Goal: Transaction & Acquisition: Book appointment/travel/reservation

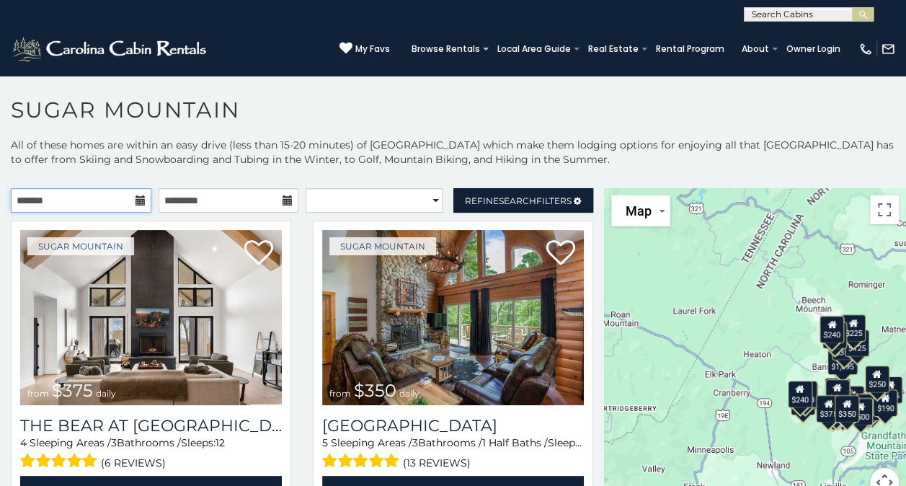
click at [108, 199] on input "text" at bounding box center [81, 200] width 141 height 25
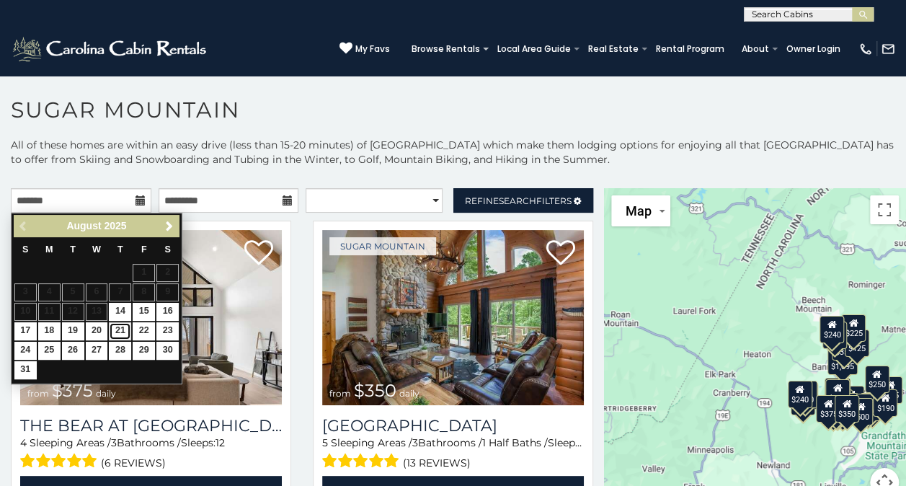
click at [118, 329] on link "21" at bounding box center [120, 331] width 22 height 18
type input "**********"
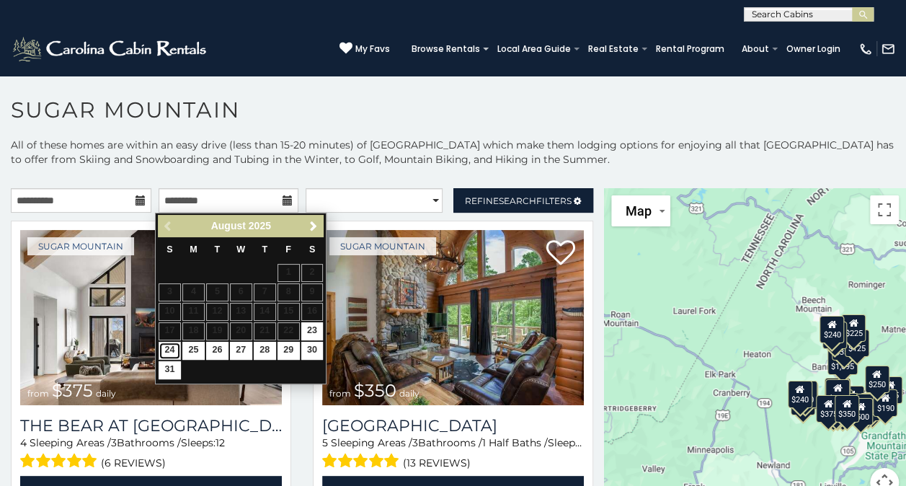
click at [166, 343] on link "24" at bounding box center [170, 351] width 22 height 18
type input "**********"
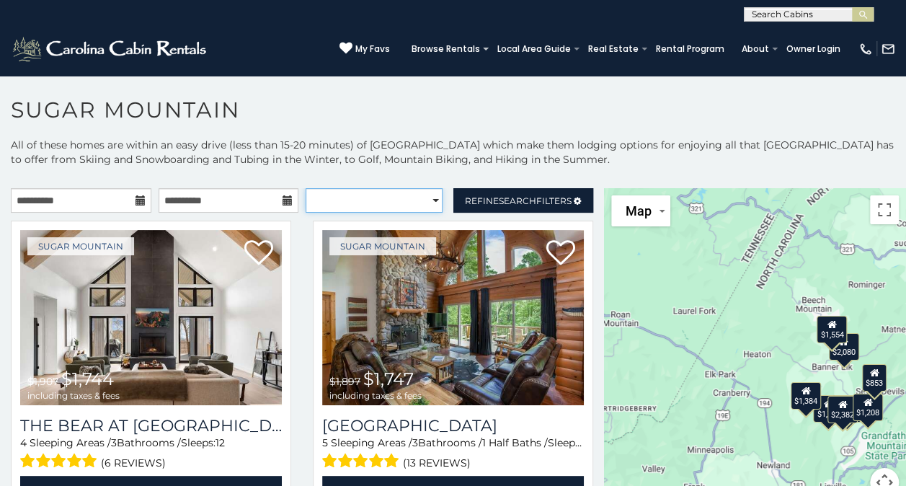
click at [425, 200] on select "**********" at bounding box center [374, 200] width 137 height 25
select select "*****"
click at [306, 188] on select "**********" at bounding box center [374, 200] width 137 height 25
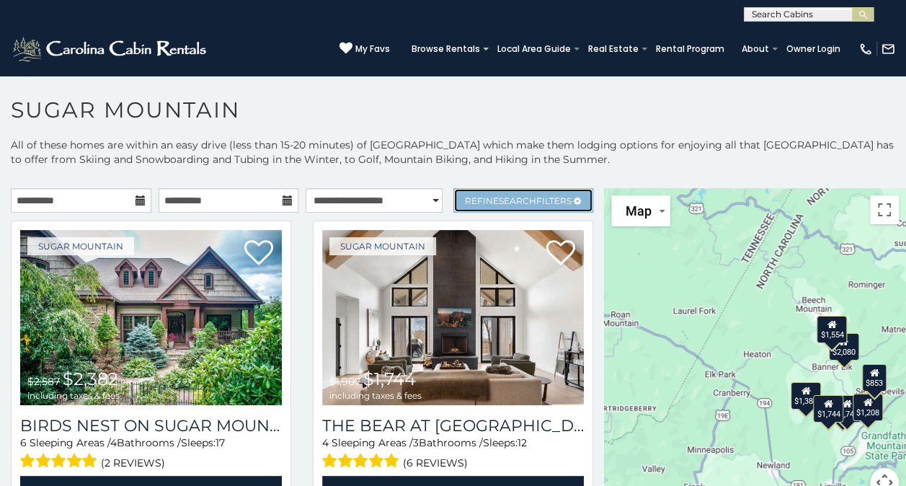
click at [499, 198] on span "Search" at bounding box center [517, 200] width 37 height 11
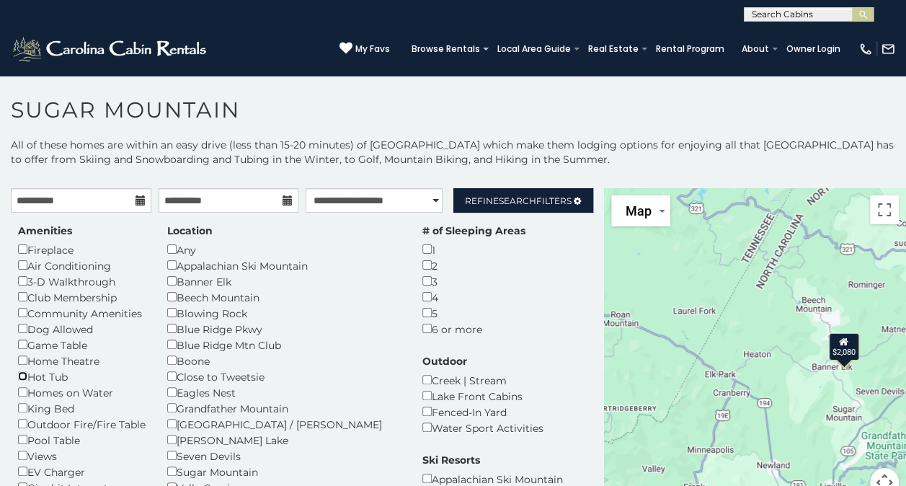
scroll to position [7, 0]
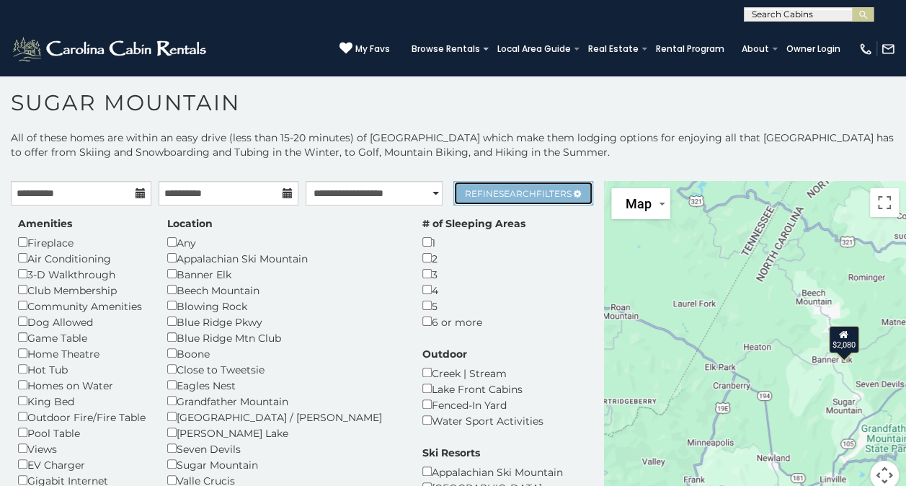
click at [532, 192] on span "Refine Search Filters" at bounding box center [518, 193] width 107 height 11
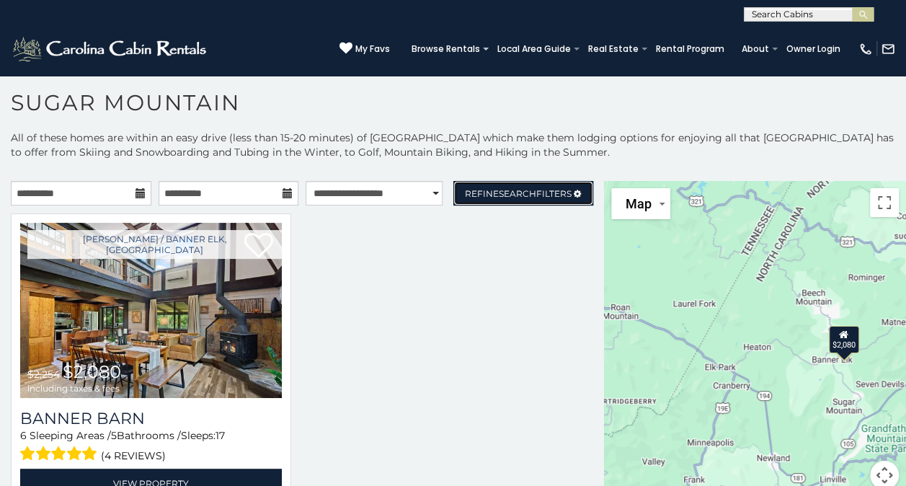
scroll to position [14, 0]
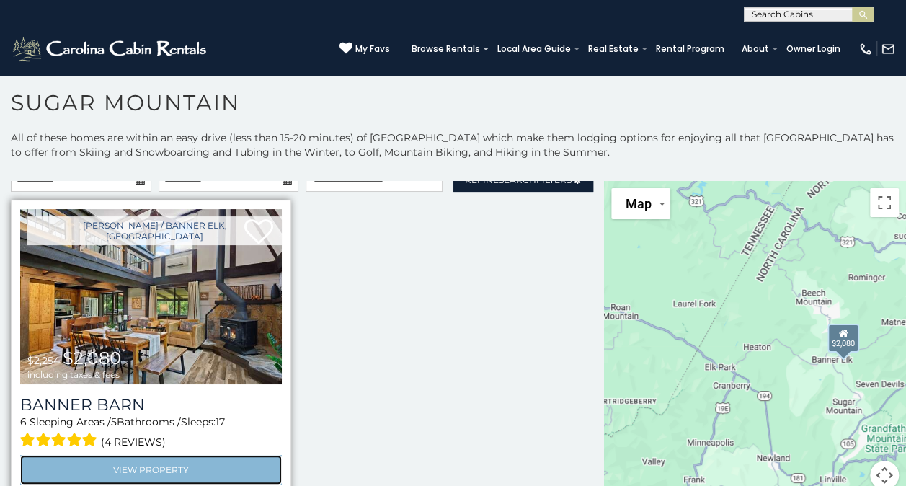
click at [174, 463] on link "View Property" at bounding box center [151, 470] width 262 height 30
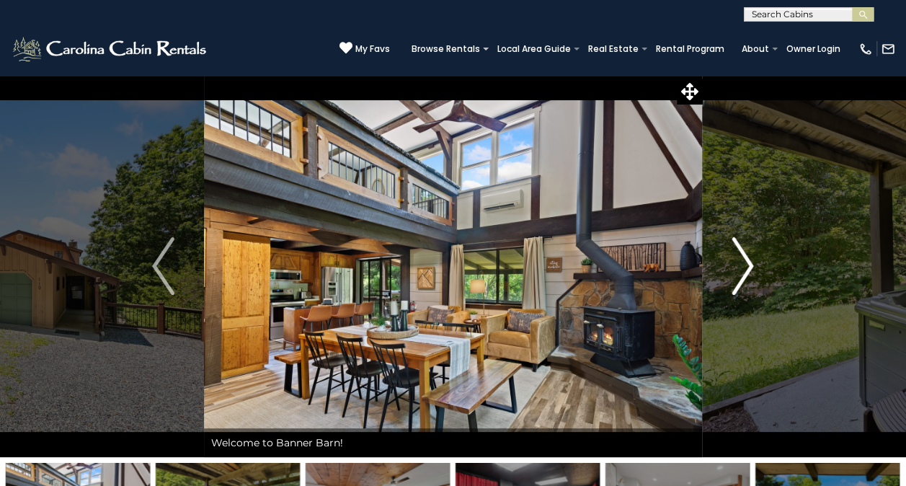
click at [745, 252] on img "Next" at bounding box center [743, 266] width 22 height 58
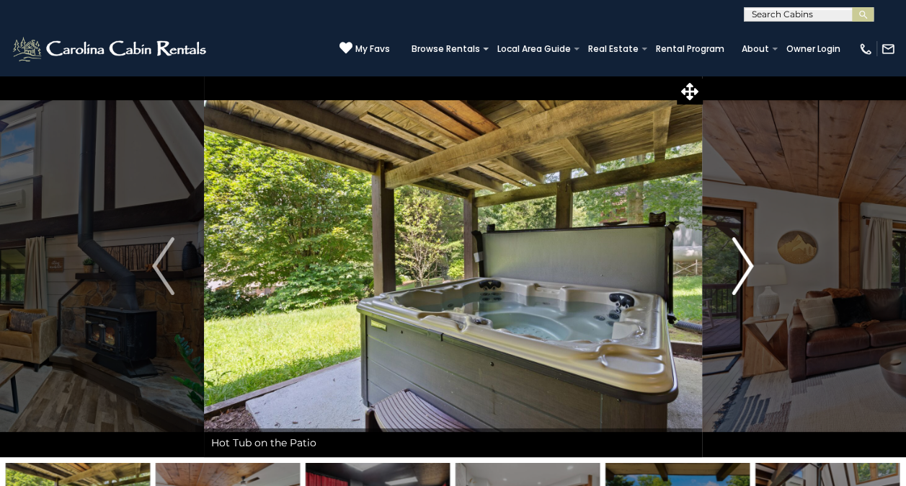
click at [745, 252] on img "Next" at bounding box center [743, 266] width 22 height 58
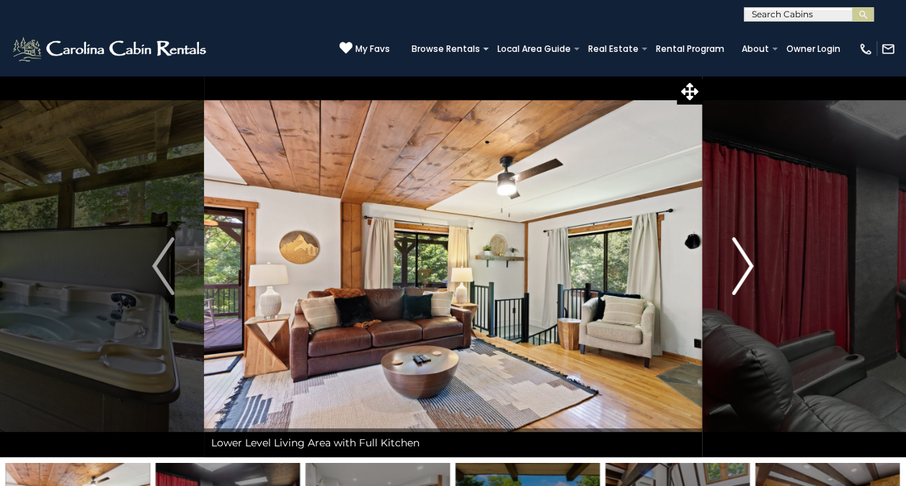
click at [745, 252] on img "Next" at bounding box center [743, 266] width 22 height 58
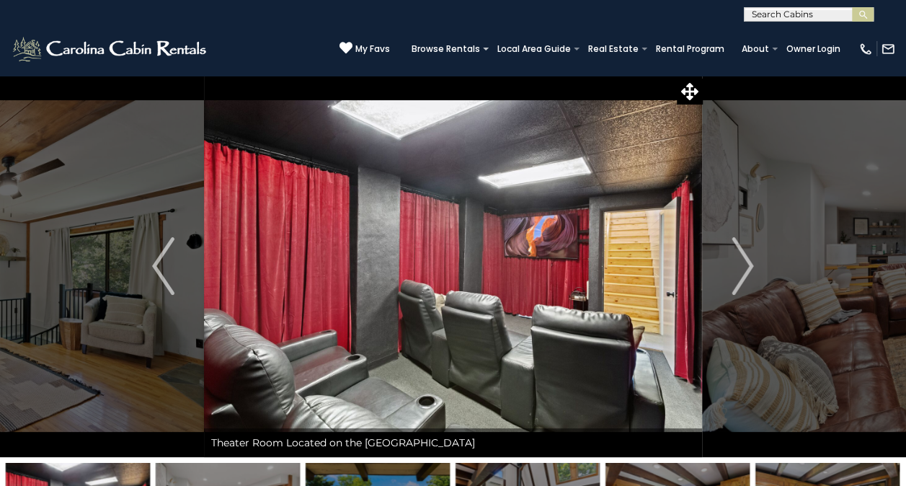
click at [679, 245] on img at bounding box center [453, 266] width 498 height 382
click at [729, 245] on button "Next" at bounding box center [742, 266] width 81 height 382
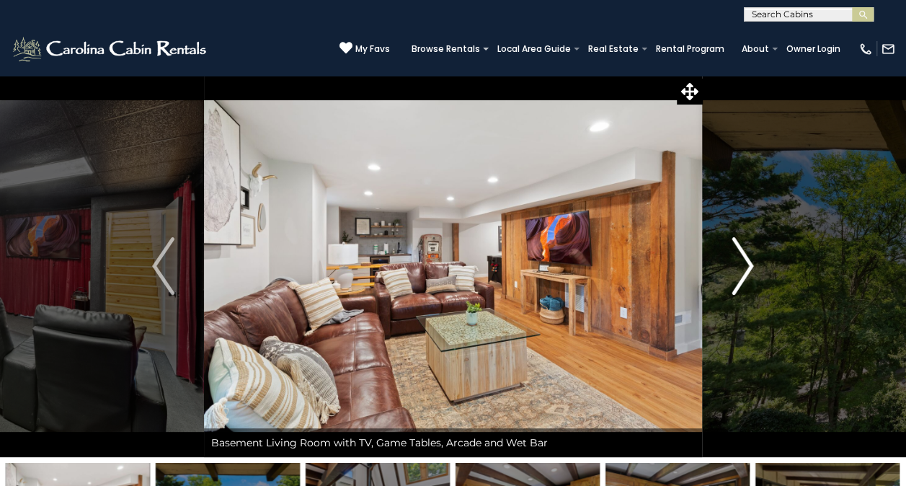
click at [760, 279] on button "Next" at bounding box center [742, 266] width 81 height 382
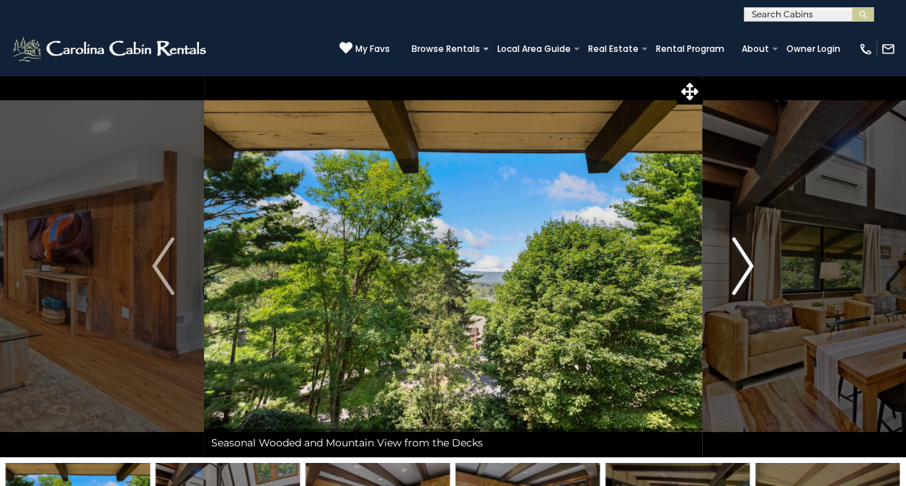
click at [745, 316] on button "Next" at bounding box center [742, 266] width 81 height 382
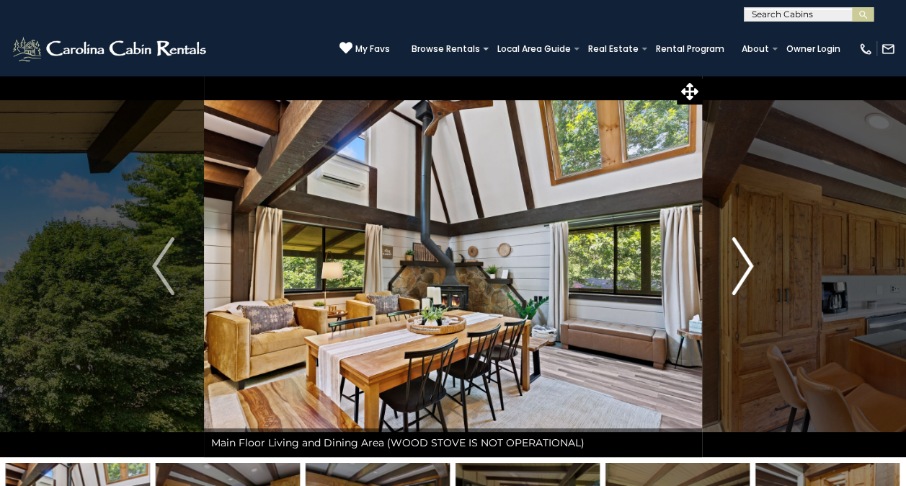
click at [742, 308] on button "Next" at bounding box center [742, 266] width 81 height 382
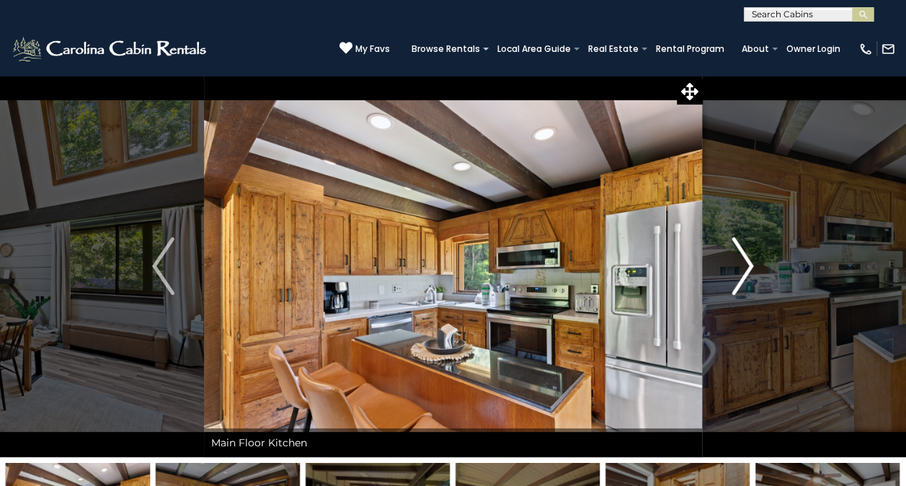
click at [742, 311] on button "Next" at bounding box center [742, 266] width 81 height 382
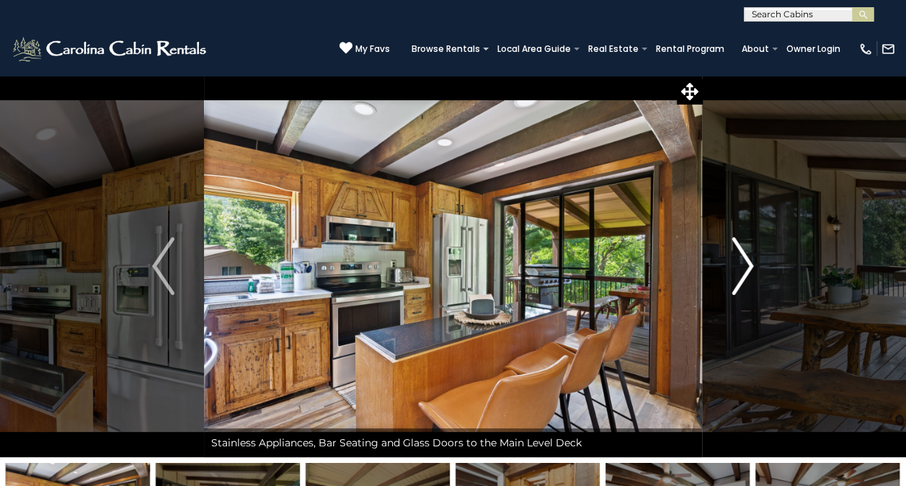
click at [731, 325] on button "Next" at bounding box center [742, 266] width 81 height 382
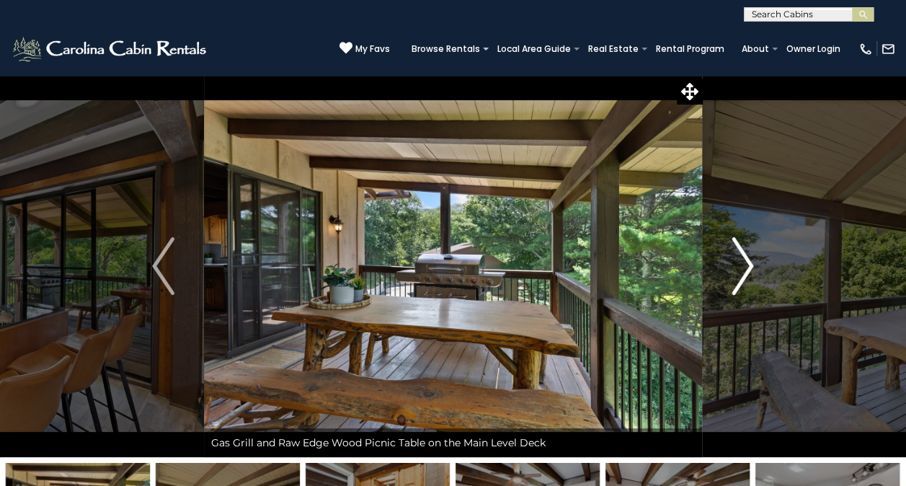
click at [727, 334] on button "Next" at bounding box center [742, 266] width 81 height 382
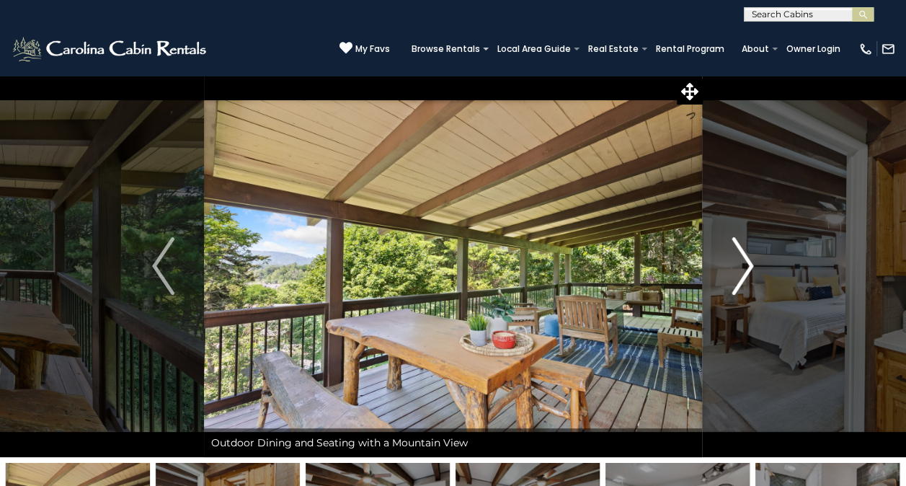
click at [724, 340] on button "Next" at bounding box center [742, 266] width 81 height 382
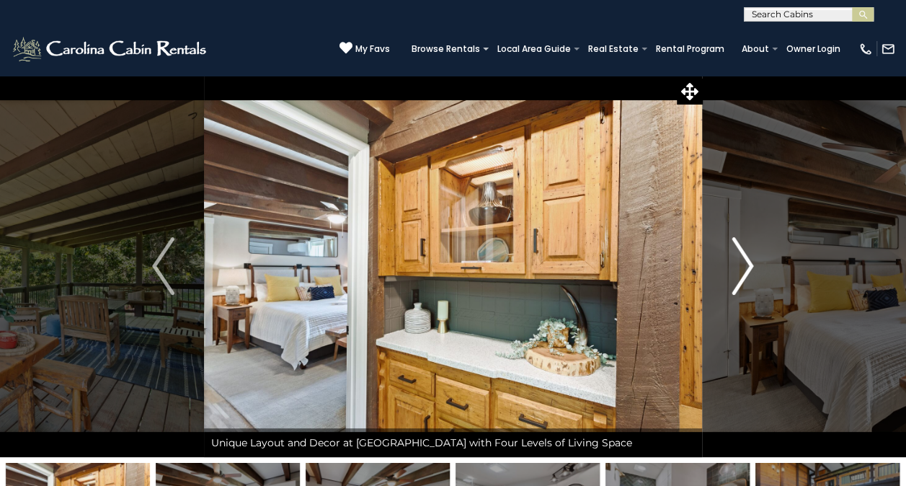
click at [724, 342] on button "Next" at bounding box center [742, 266] width 81 height 382
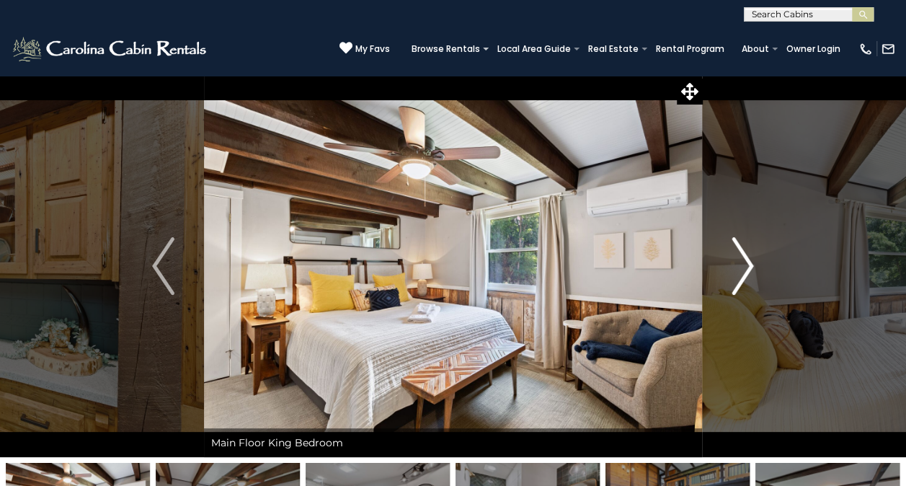
click at [725, 353] on button "Next" at bounding box center [742, 266] width 81 height 382
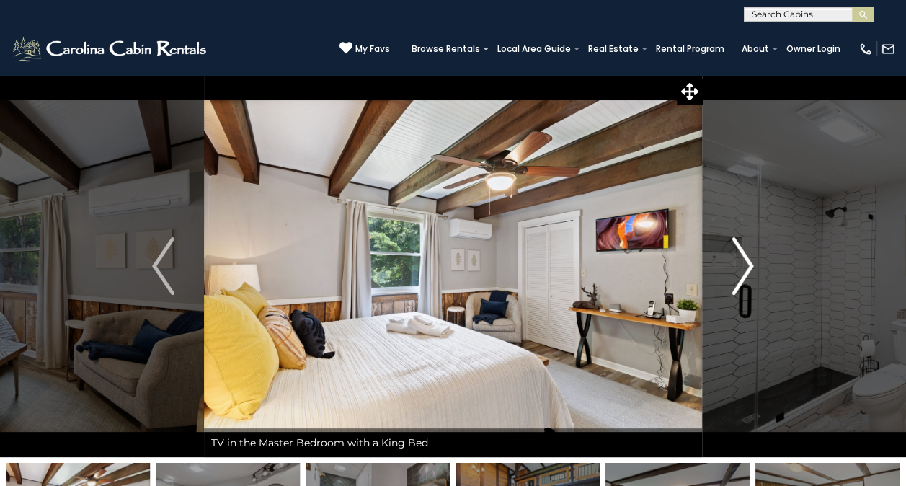
click at [721, 347] on button "Next" at bounding box center [742, 266] width 81 height 382
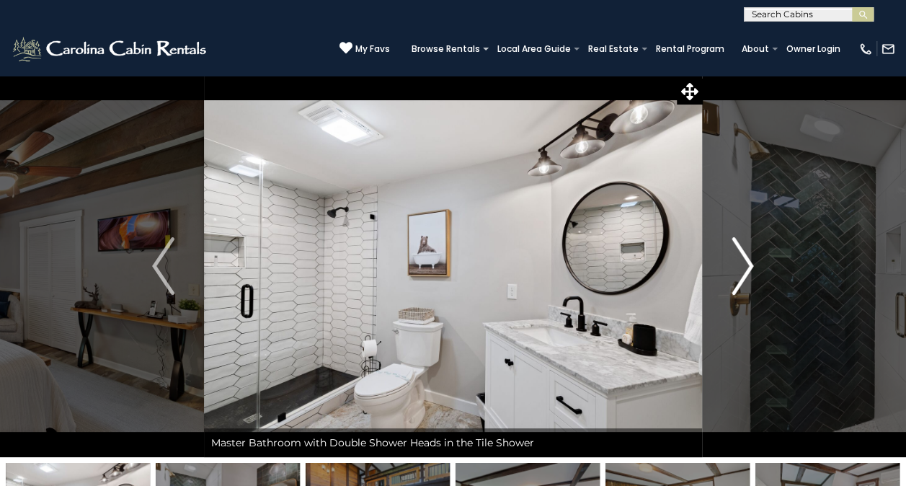
click at [712, 355] on button "Next" at bounding box center [742, 266] width 81 height 382
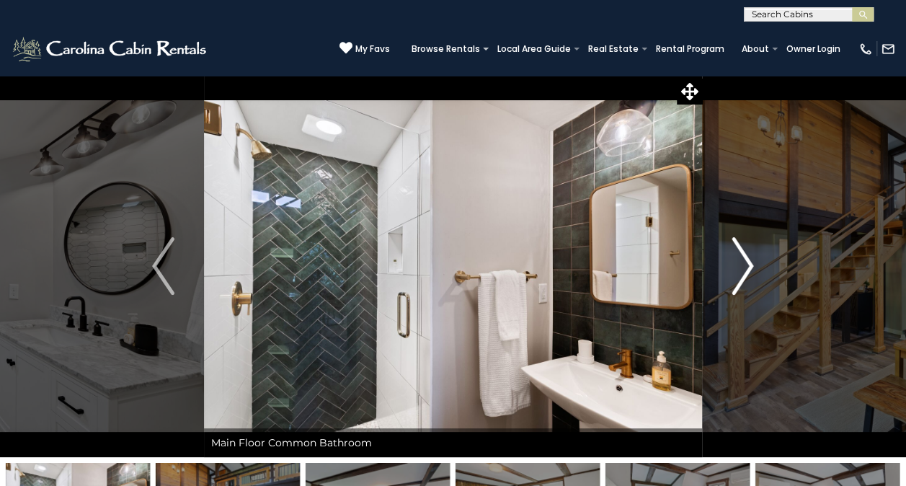
click at [715, 350] on button "Next" at bounding box center [742, 266] width 81 height 382
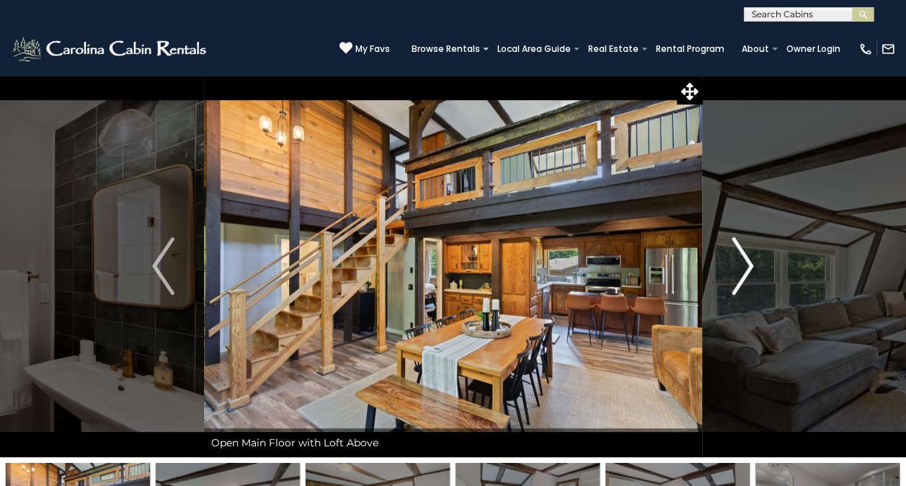
click at [713, 356] on button "Next" at bounding box center [742, 266] width 81 height 382
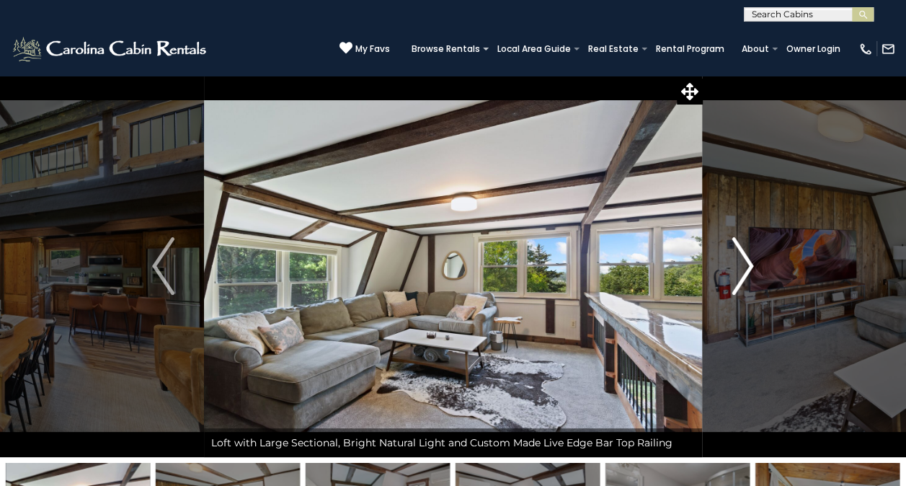
click at [712, 361] on button "Next" at bounding box center [742, 266] width 81 height 382
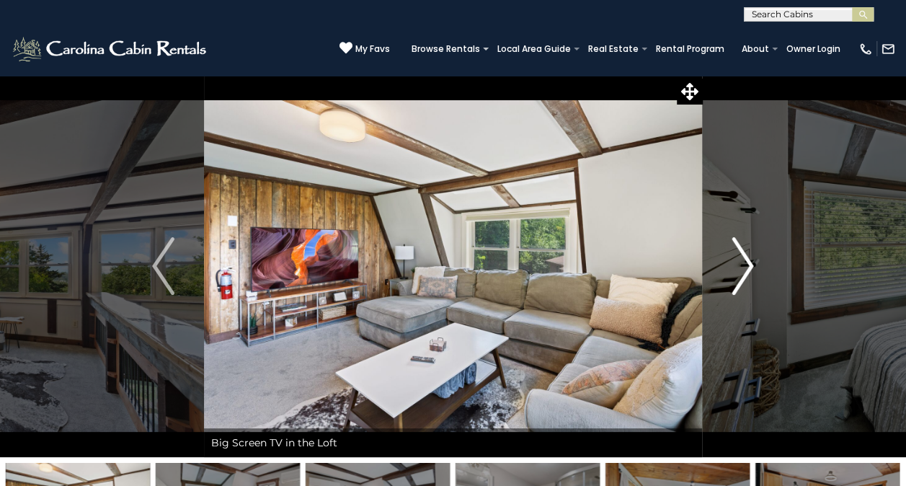
click at [712, 363] on button "Next" at bounding box center [742, 266] width 81 height 382
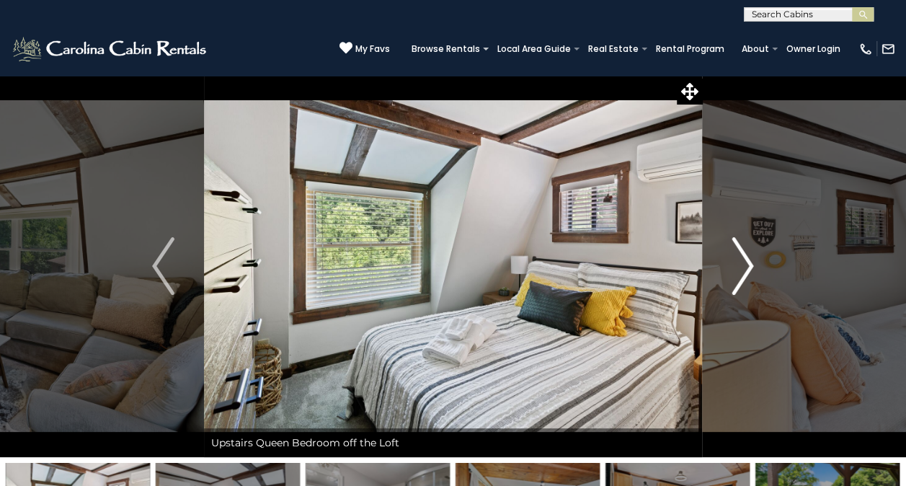
click at [716, 352] on button "Next" at bounding box center [742, 266] width 81 height 382
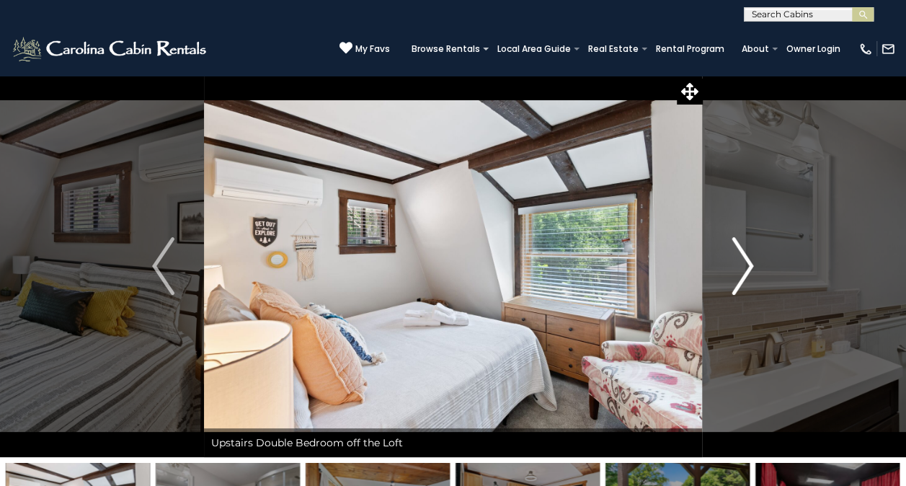
click at [716, 354] on button "Next" at bounding box center [742, 266] width 81 height 382
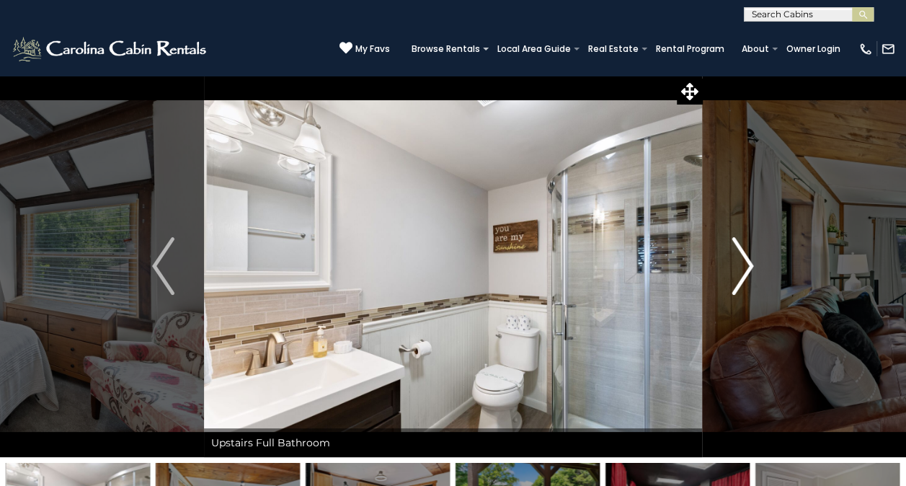
click at [719, 350] on button "Next" at bounding box center [742, 266] width 81 height 382
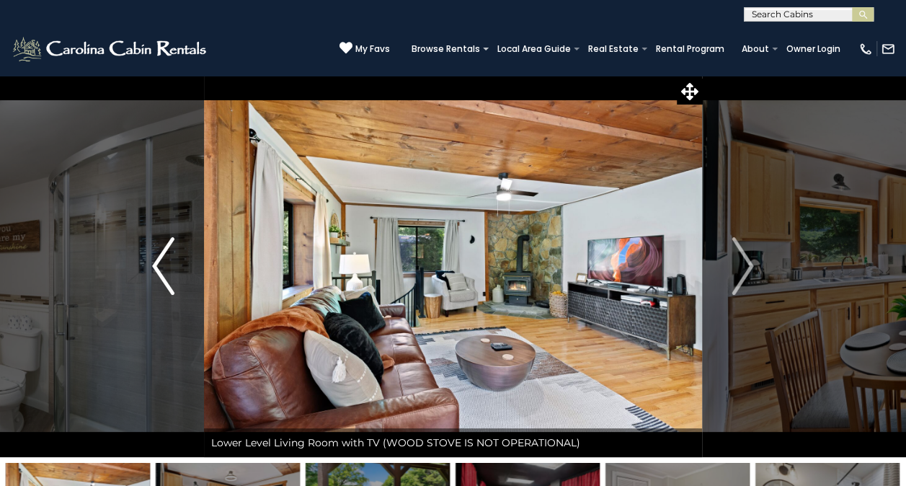
click at [193, 270] on button "Previous" at bounding box center [163, 266] width 81 height 382
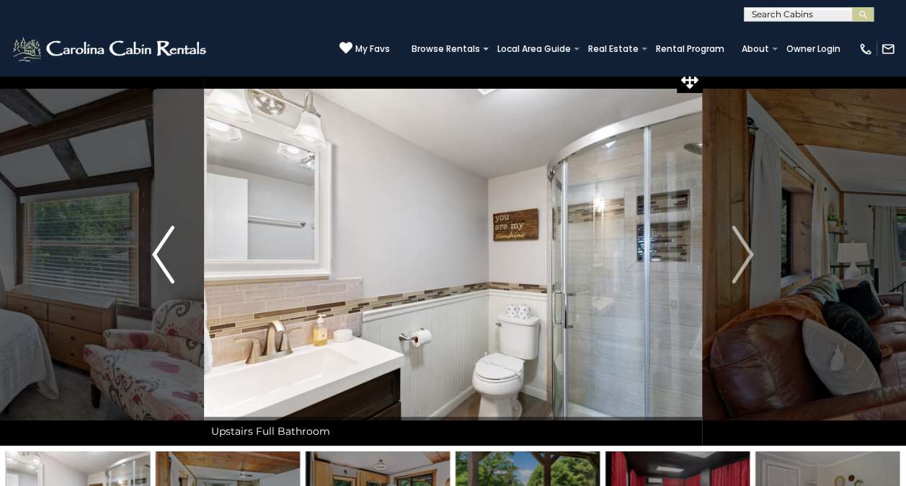
scroll to position [19, 0]
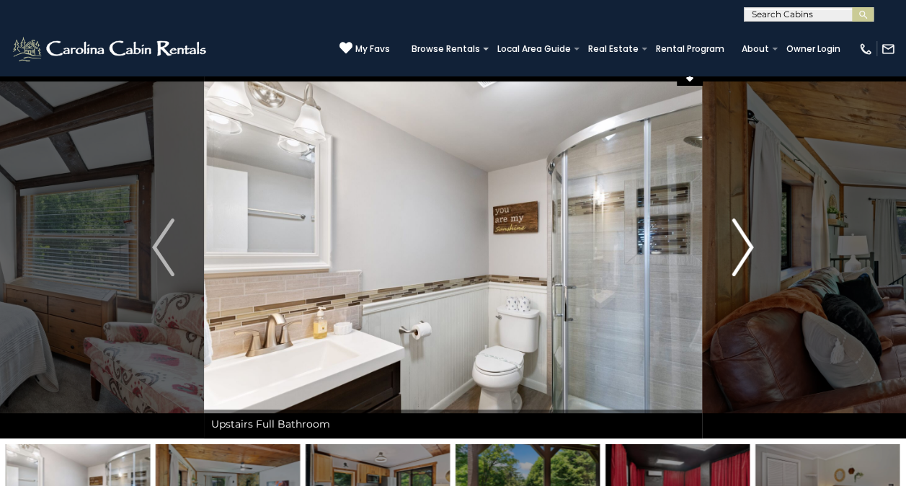
click at [747, 289] on button "Next" at bounding box center [742, 247] width 81 height 382
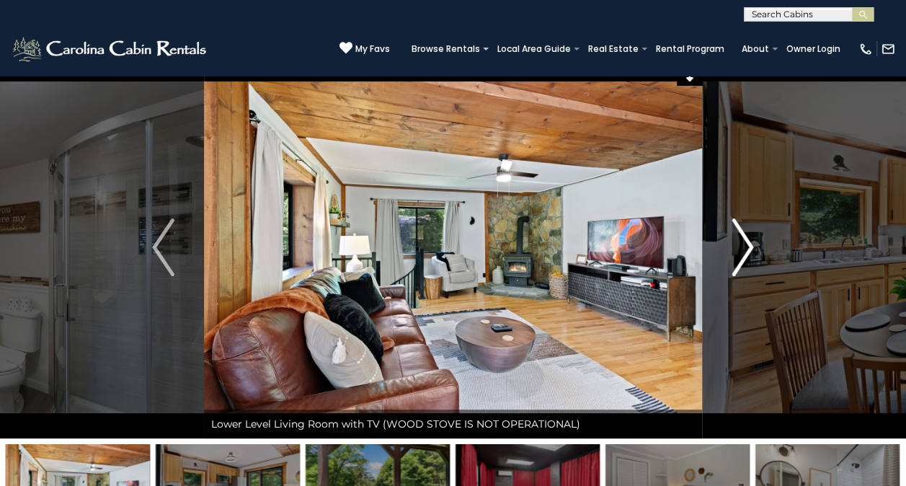
click at [745, 294] on button "Next" at bounding box center [742, 247] width 81 height 382
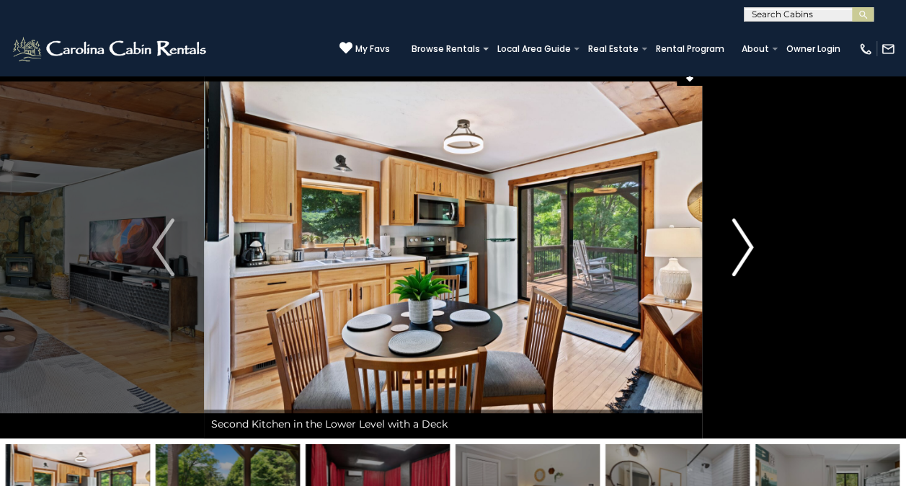
click at [748, 292] on button "Next" at bounding box center [742, 247] width 81 height 382
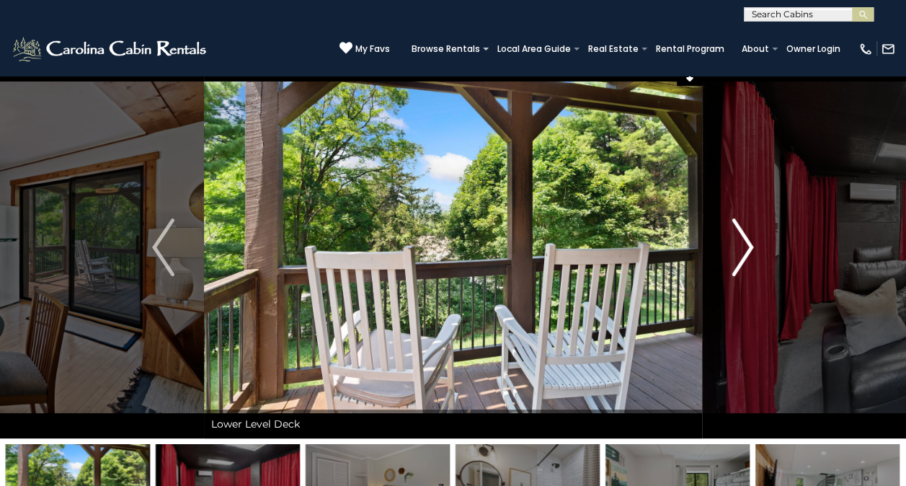
click at [745, 300] on button "Next" at bounding box center [742, 247] width 81 height 382
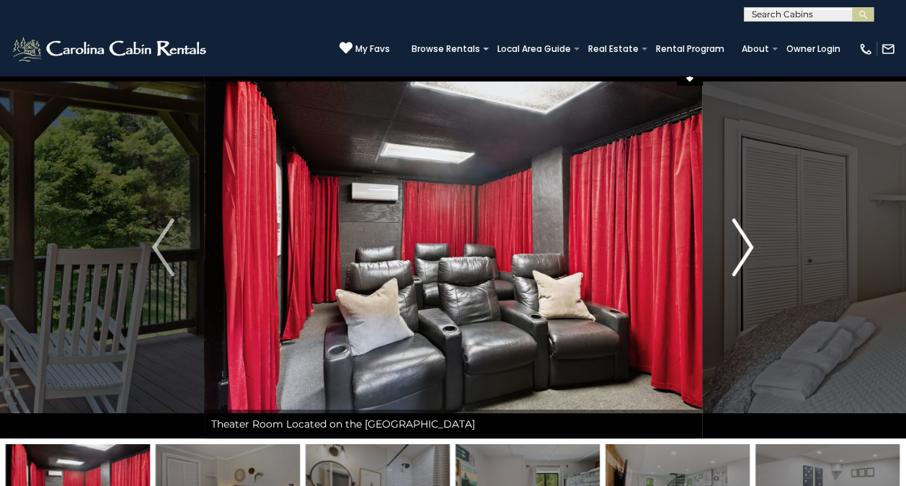
click at [744, 298] on button "Next" at bounding box center [742, 247] width 81 height 382
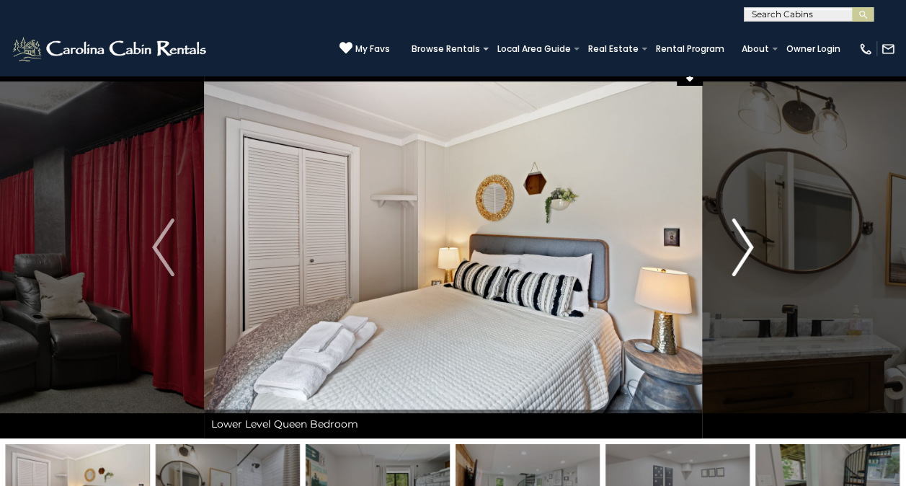
click at [742, 303] on button "Next" at bounding box center [742, 247] width 81 height 382
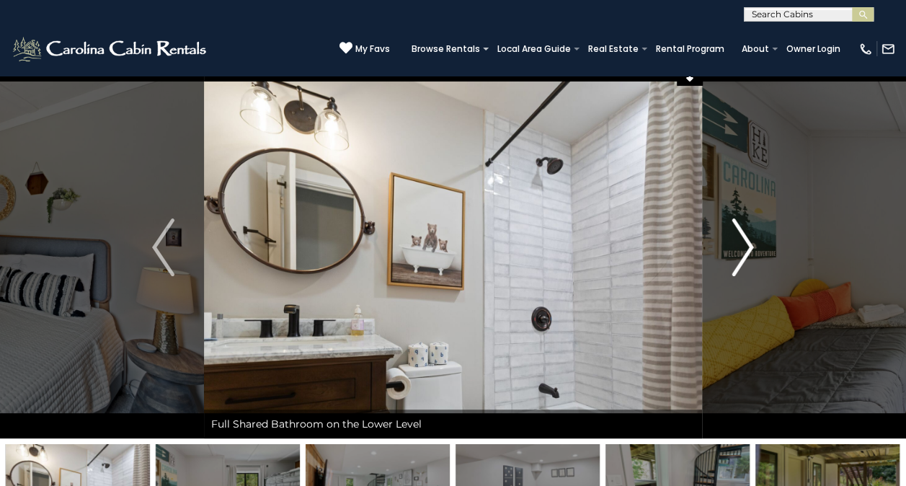
click at [740, 309] on button "Next" at bounding box center [742, 247] width 81 height 382
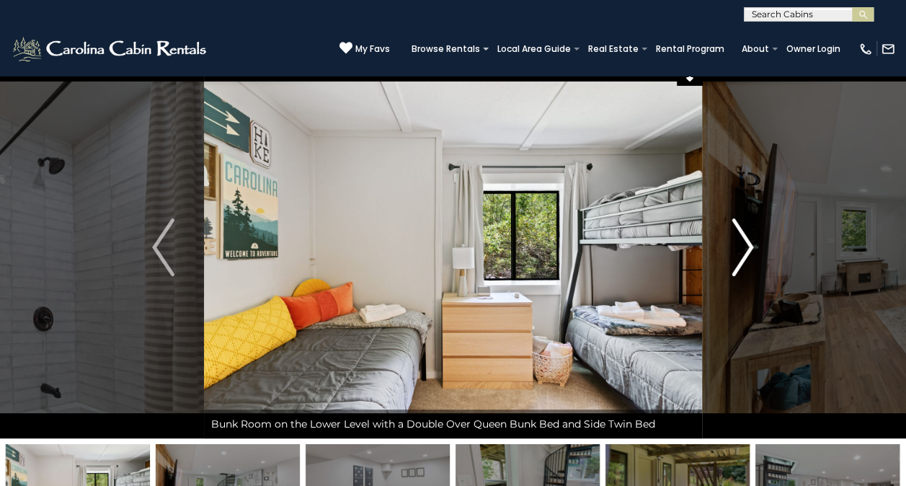
click at [737, 314] on button "Next" at bounding box center [742, 247] width 81 height 382
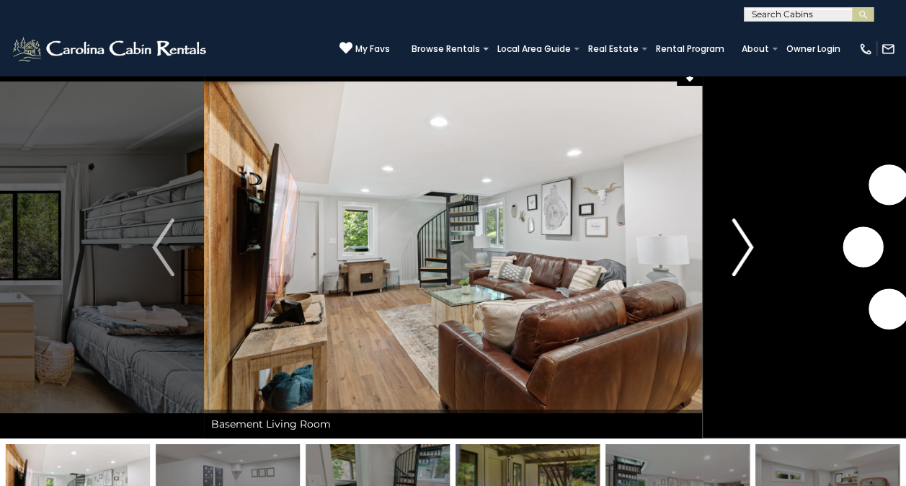
click at [740, 311] on button "Next" at bounding box center [742, 247] width 81 height 382
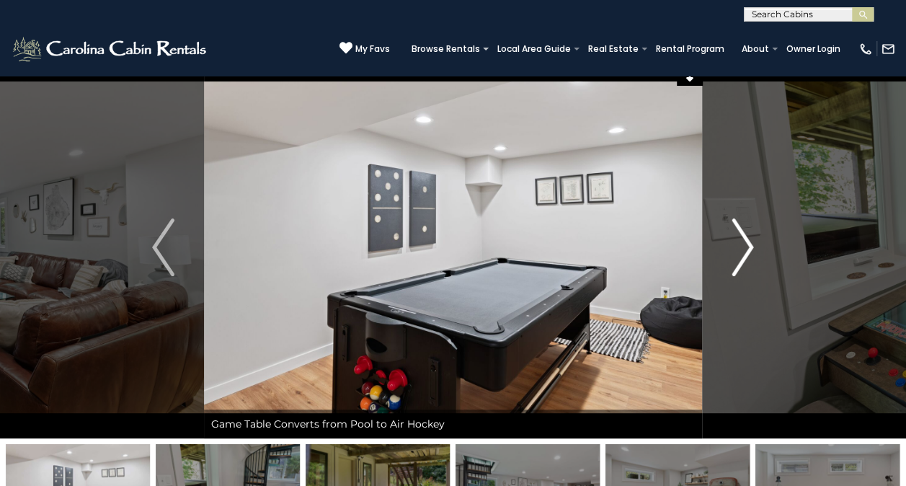
click at [741, 319] on button "Next" at bounding box center [742, 247] width 81 height 382
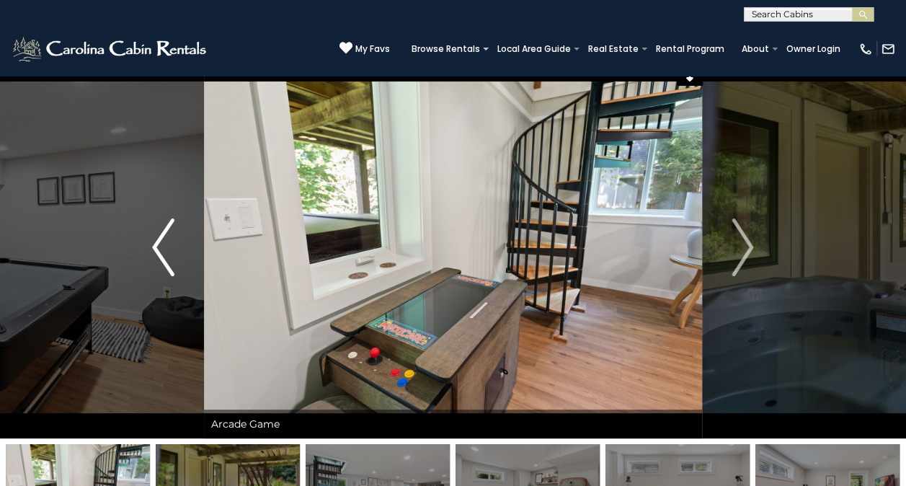
click at [161, 244] on img "Previous" at bounding box center [163, 247] width 22 height 58
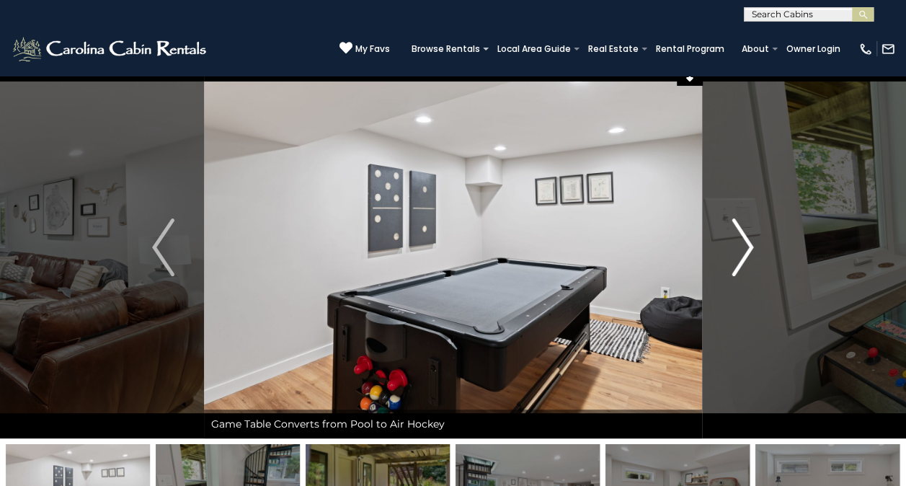
click at [735, 291] on button "Next" at bounding box center [742, 247] width 81 height 382
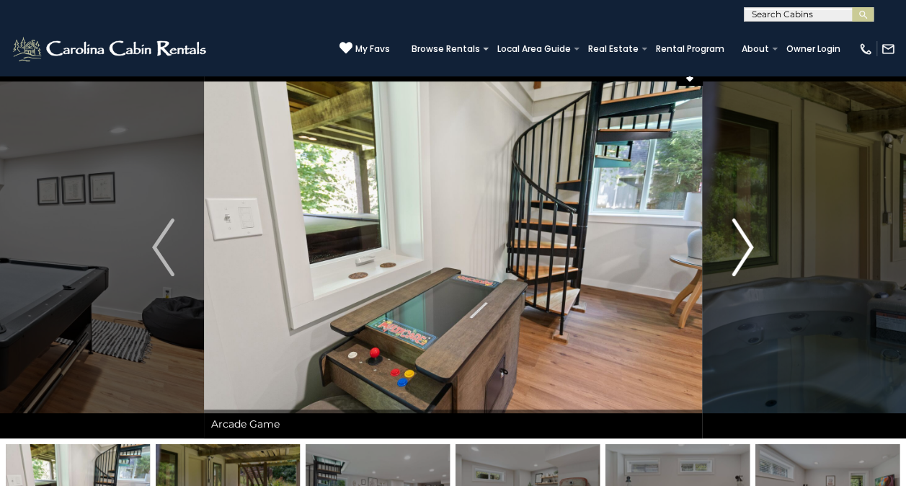
click at [722, 305] on button "Next" at bounding box center [742, 247] width 81 height 382
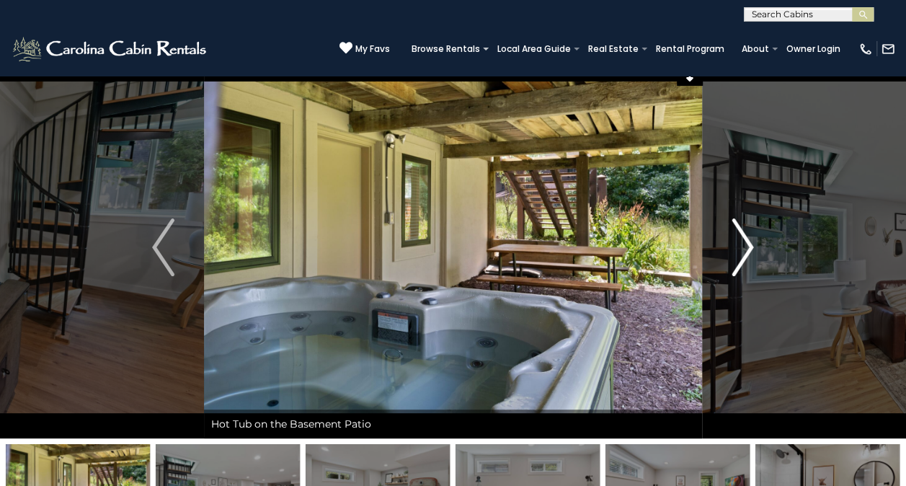
click at [725, 300] on button "Next" at bounding box center [742, 247] width 81 height 382
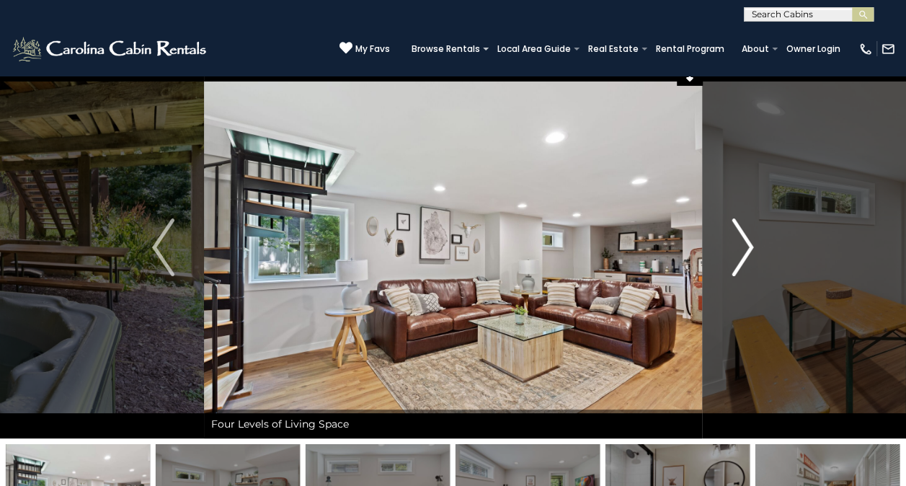
click at [716, 309] on button "Next" at bounding box center [742, 247] width 81 height 382
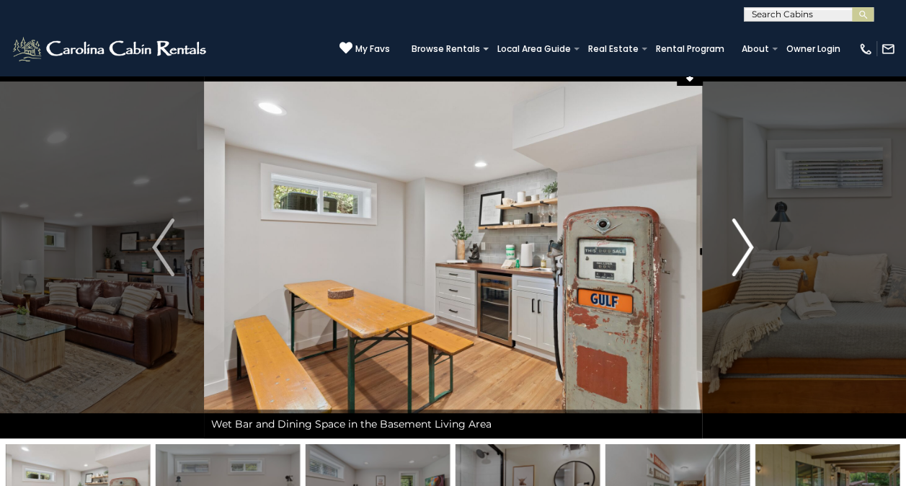
click at [719, 303] on button "Next" at bounding box center [742, 247] width 81 height 382
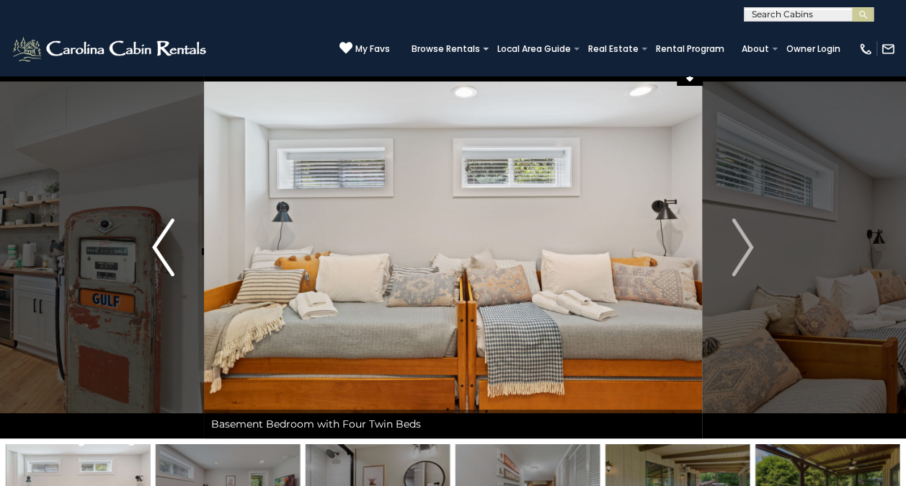
click at [156, 248] on img "Previous" at bounding box center [163, 247] width 22 height 58
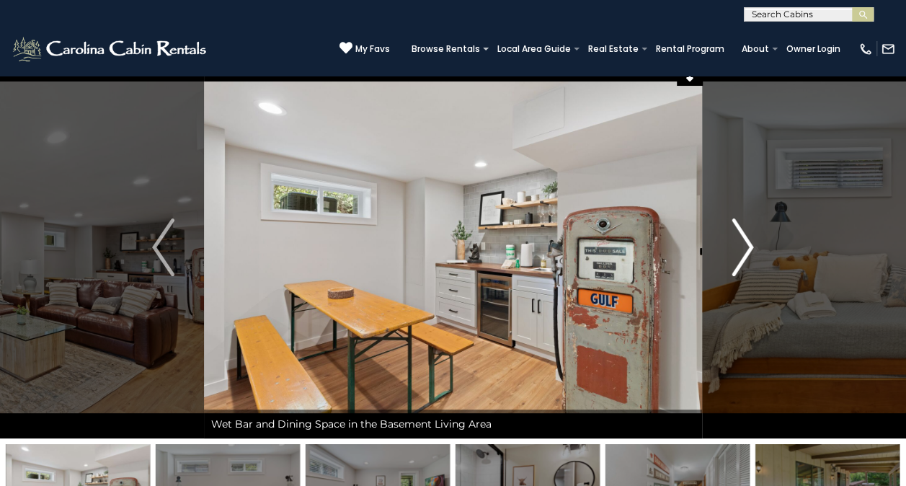
click at [769, 306] on button "Next" at bounding box center [742, 247] width 81 height 382
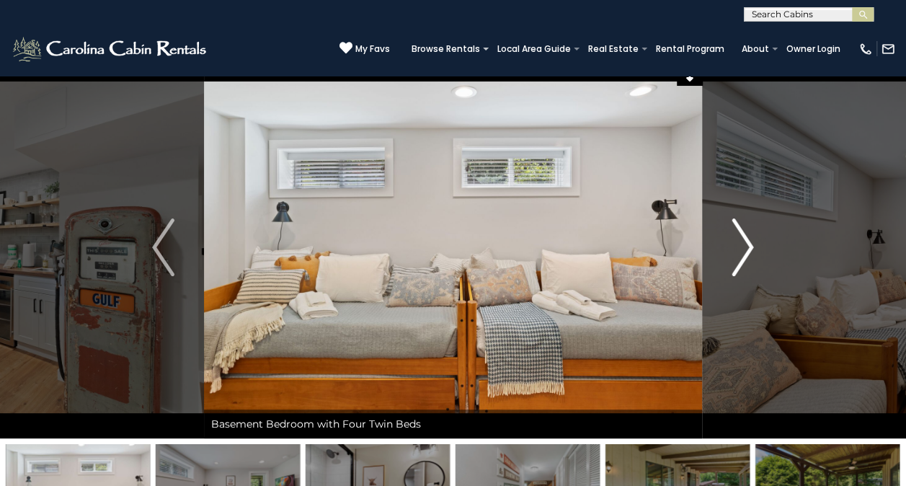
click at [760, 324] on button "Next" at bounding box center [742, 247] width 81 height 382
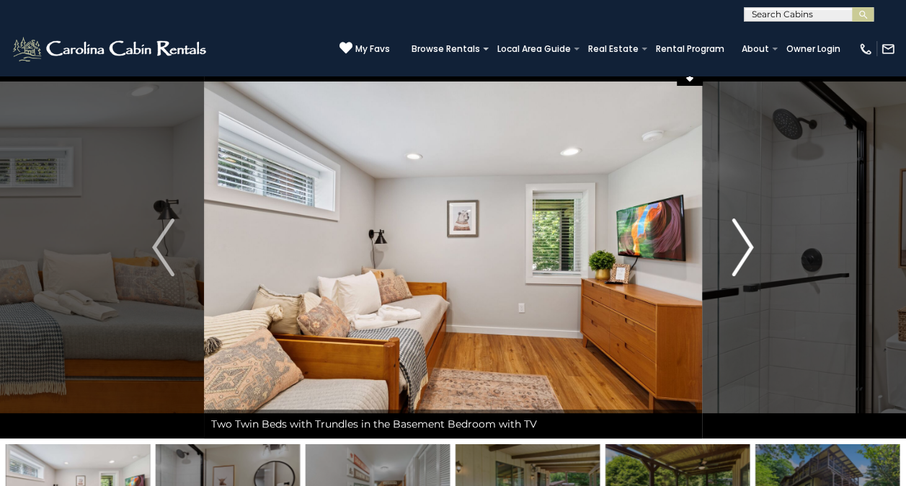
click at [754, 333] on button "Next" at bounding box center [742, 247] width 81 height 382
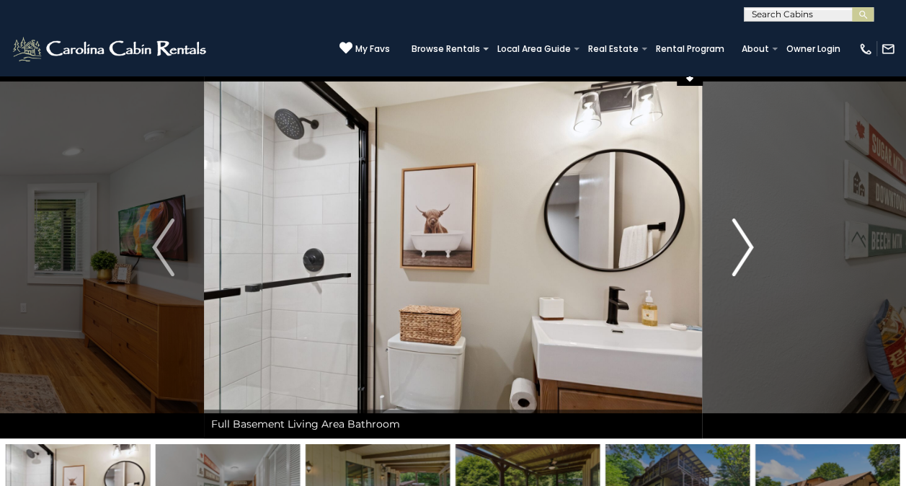
click at [752, 333] on button "Next" at bounding box center [742, 247] width 81 height 382
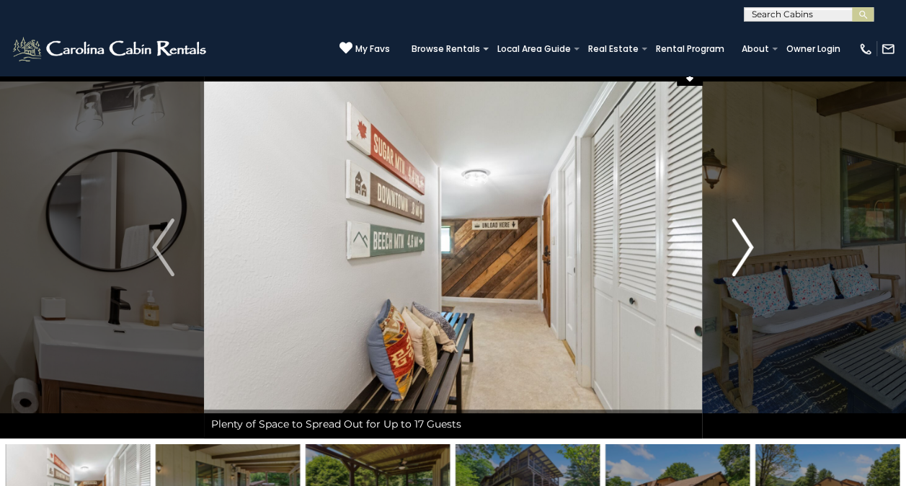
click at [773, 298] on button "Next" at bounding box center [742, 247] width 81 height 382
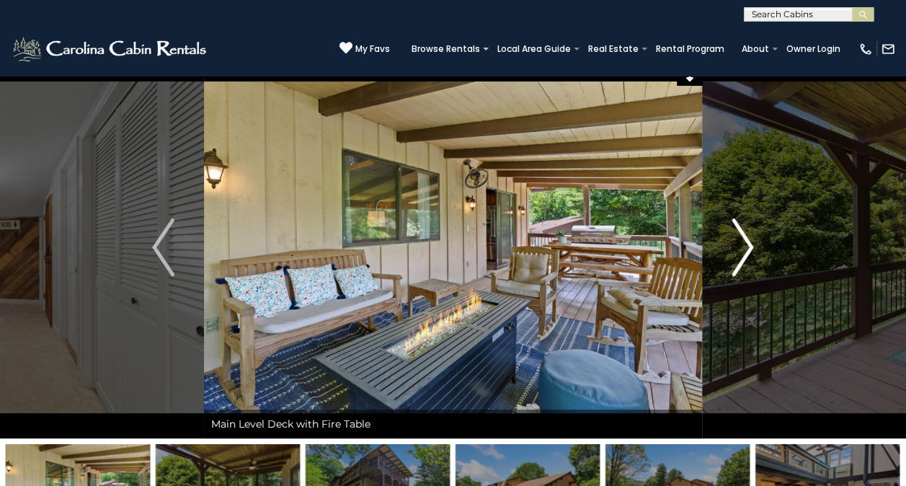
click at [764, 309] on button "Next" at bounding box center [742, 247] width 81 height 382
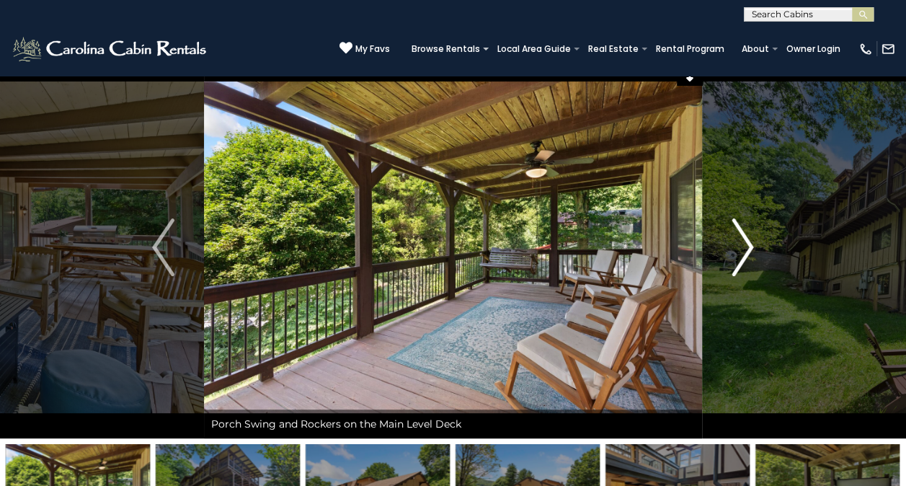
click at [754, 320] on button "Next" at bounding box center [742, 247] width 81 height 382
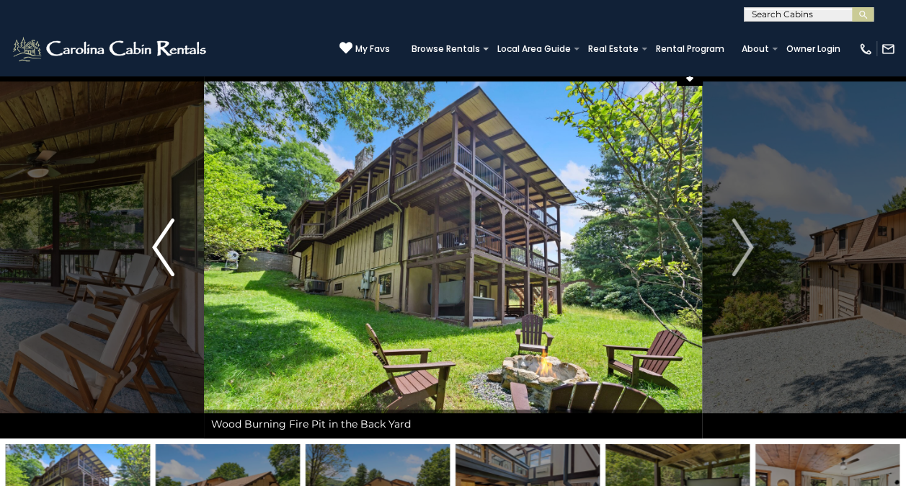
click at [191, 247] on button "Previous" at bounding box center [163, 247] width 81 height 382
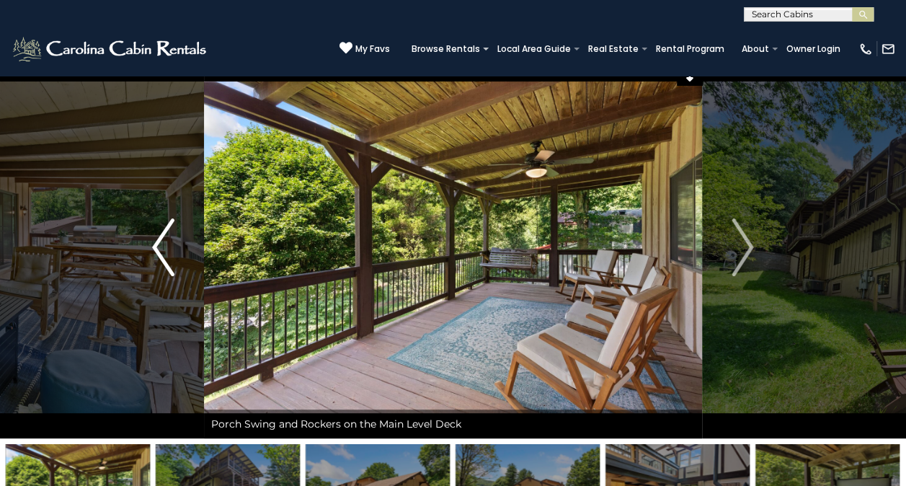
click at [167, 285] on button "Previous" at bounding box center [163, 247] width 81 height 382
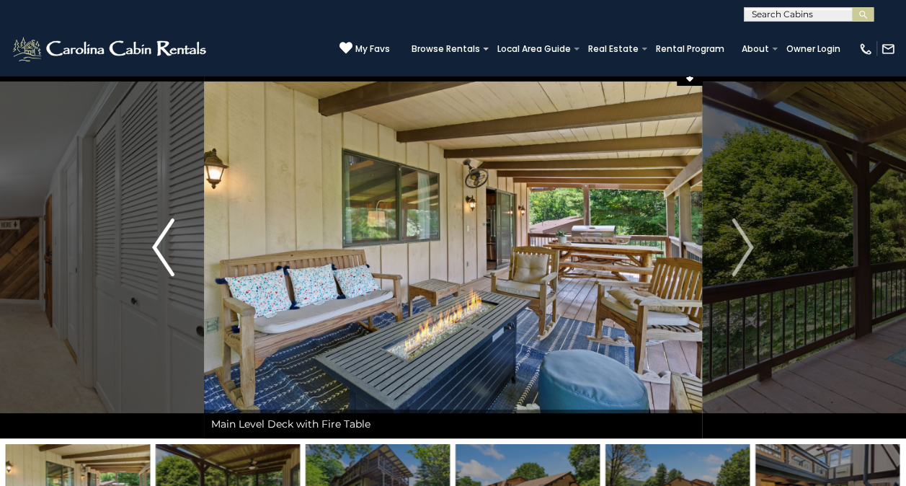
click at [159, 254] on img "Previous" at bounding box center [163, 247] width 22 height 58
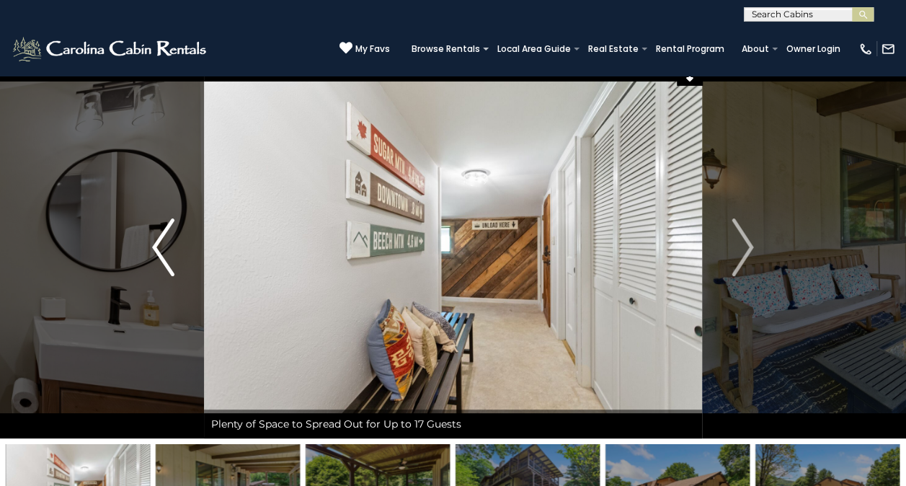
click at [193, 295] on button "Previous" at bounding box center [163, 247] width 81 height 382
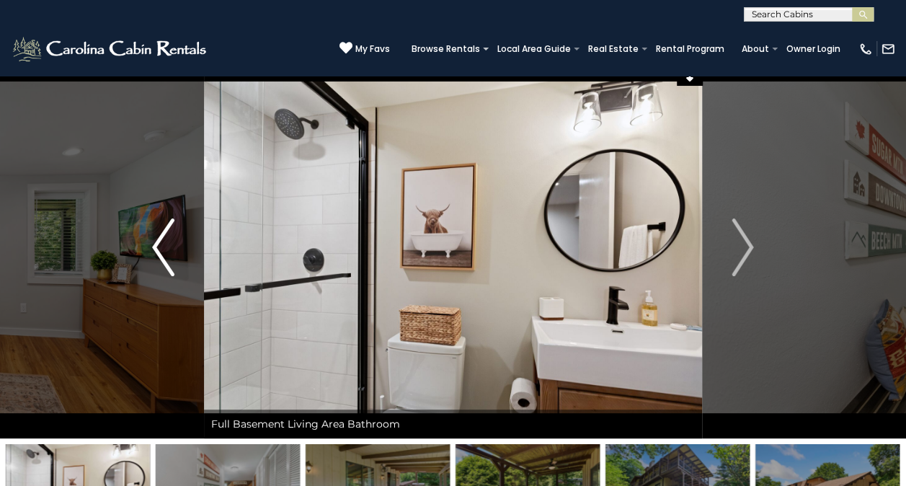
click at [161, 256] on img "Previous" at bounding box center [163, 247] width 22 height 58
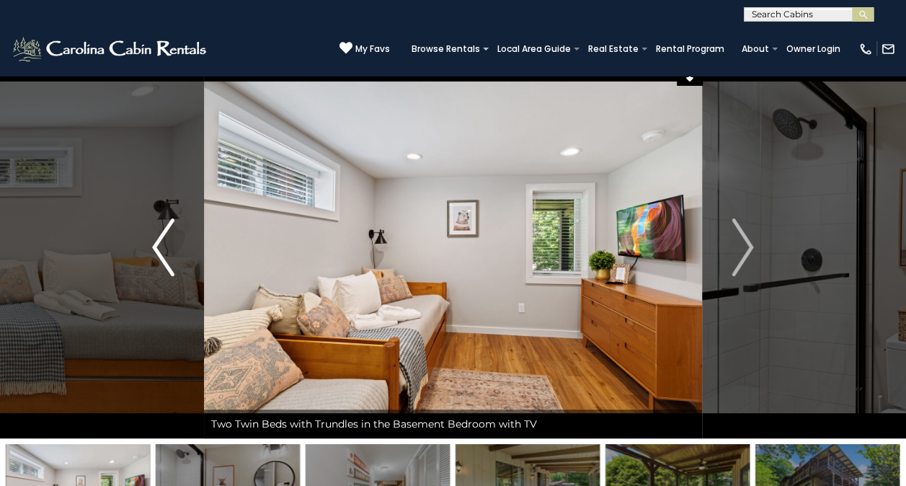
click at [153, 303] on button "Previous" at bounding box center [163, 247] width 81 height 382
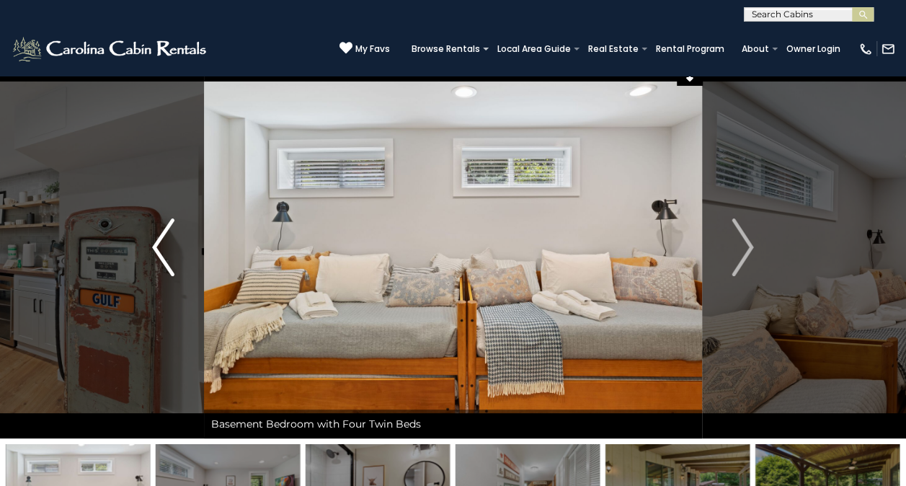
click at [183, 340] on button "Previous" at bounding box center [163, 247] width 81 height 382
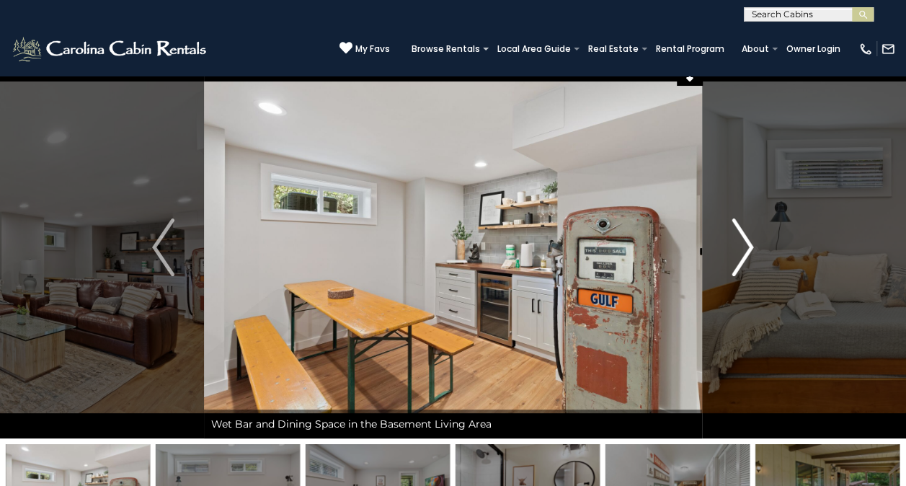
click at [768, 321] on button "Next" at bounding box center [742, 247] width 81 height 382
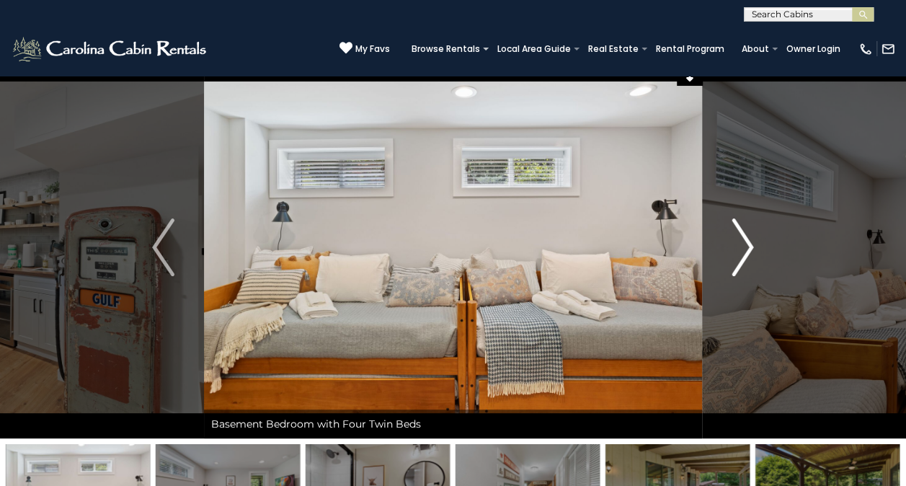
click at [774, 356] on button "Next" at bounding box center [742, 247] width 81 height 382
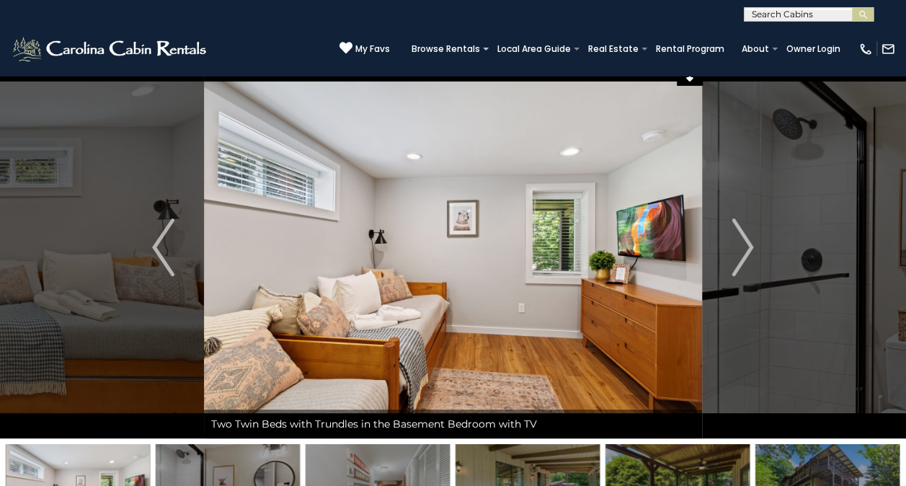
click at [702, 359] on img at bounding box center [453, 247] width 498 height 382
click at [778, 370] on button "Next" at bounding box center [742, 247] width 81 height 382
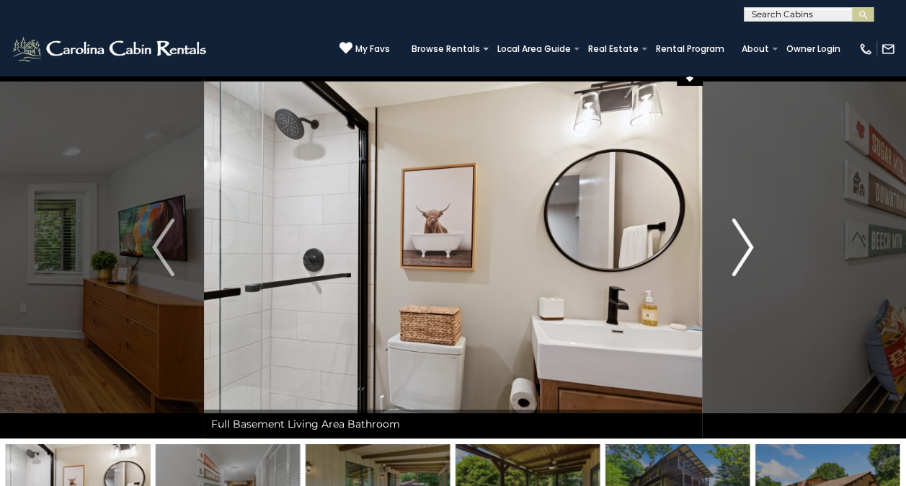
click at [768, 376] on button "Next" at bounding box center [742, 247] width 81 height 382
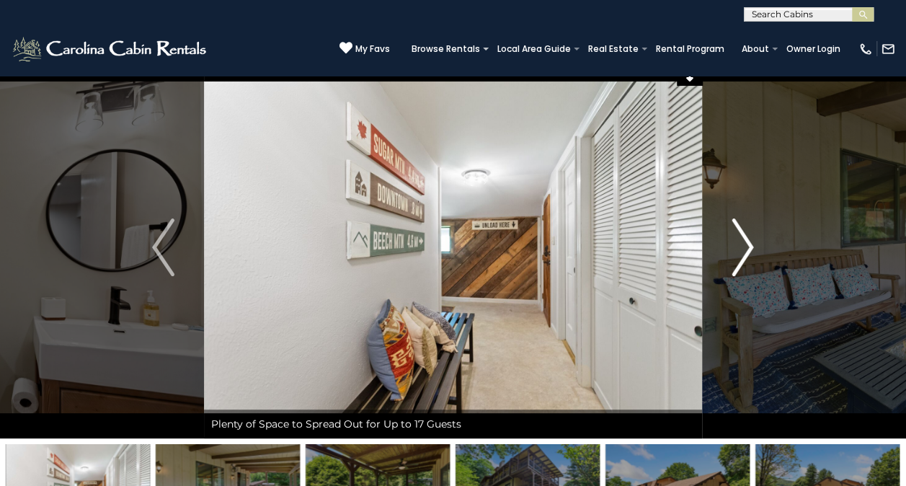
click at [763, 375] on button "Next" at bounding box center [742, 247] width 81 height 382
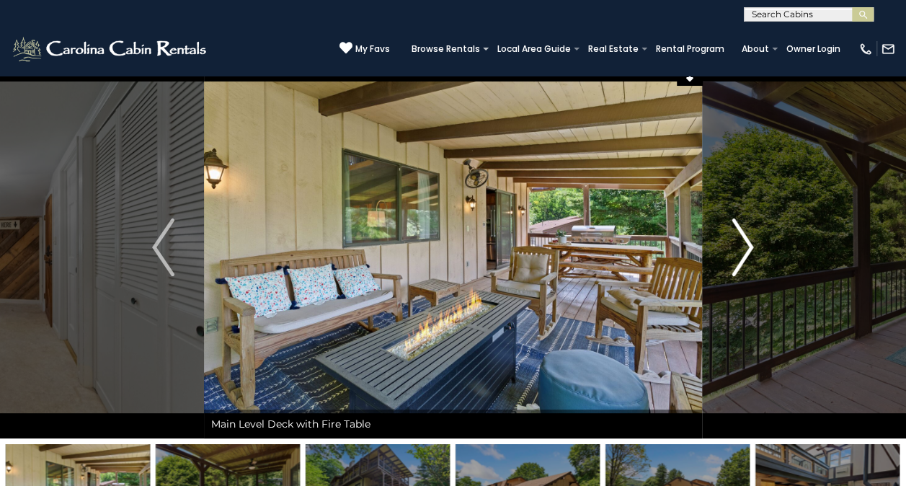
click at [755, 391] on button "Next" at bounding box center [742, 247] width 81 height 382
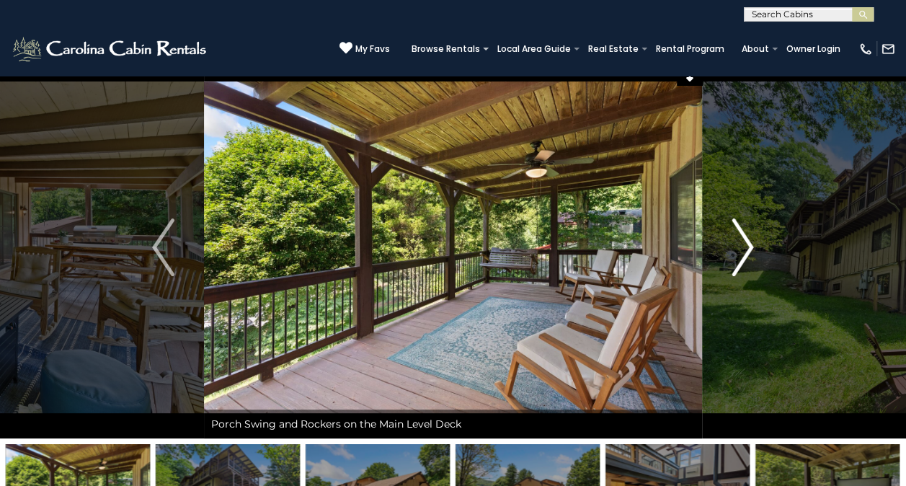
click at [755, 385] on button "Next" at bounding box center [742, 247] width 81 height 382
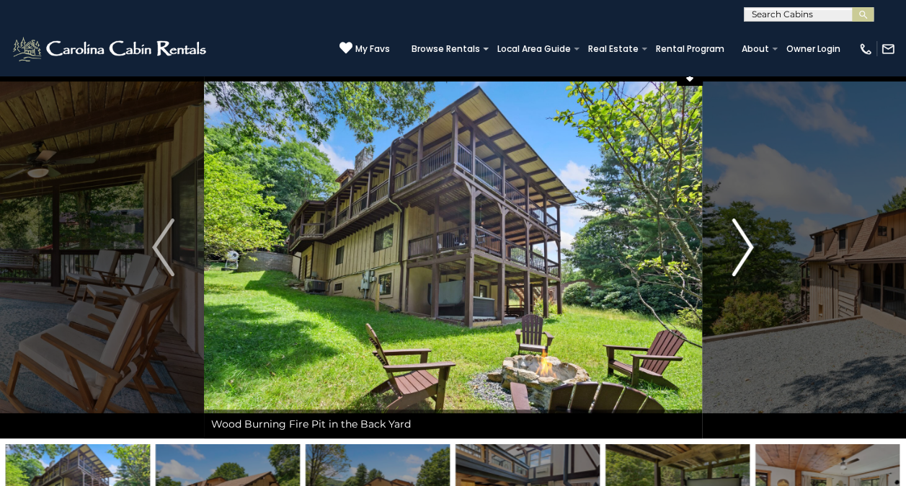
click at [757, 384] on button "Next" at bounding box center [742, 247] width 81 height 382
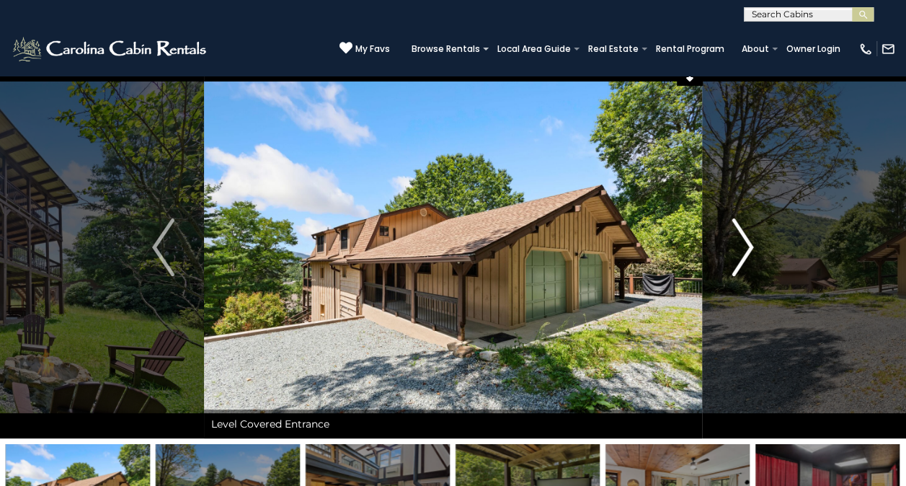
click at [760, 376] on button "Next" at bounding box center [742, 247] width 81 height 382
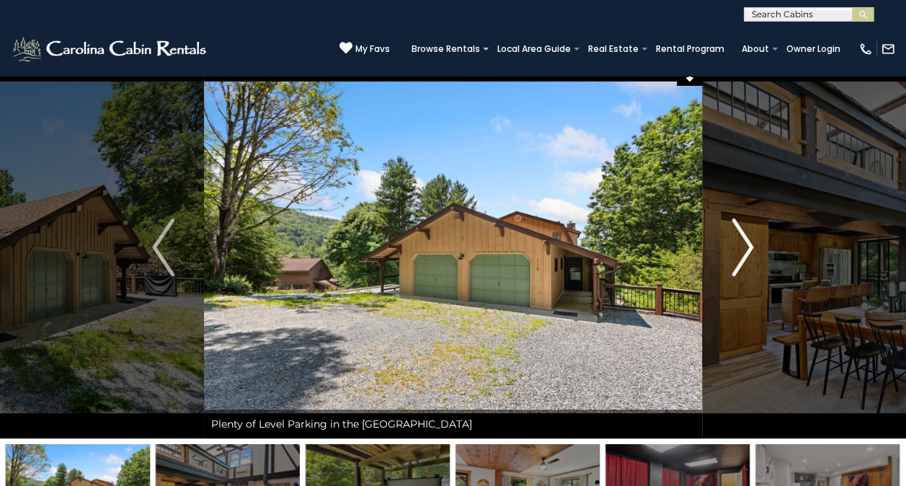
click at [770, 350] on button "Next" at bounding box center [742, 247] width 81 height 382
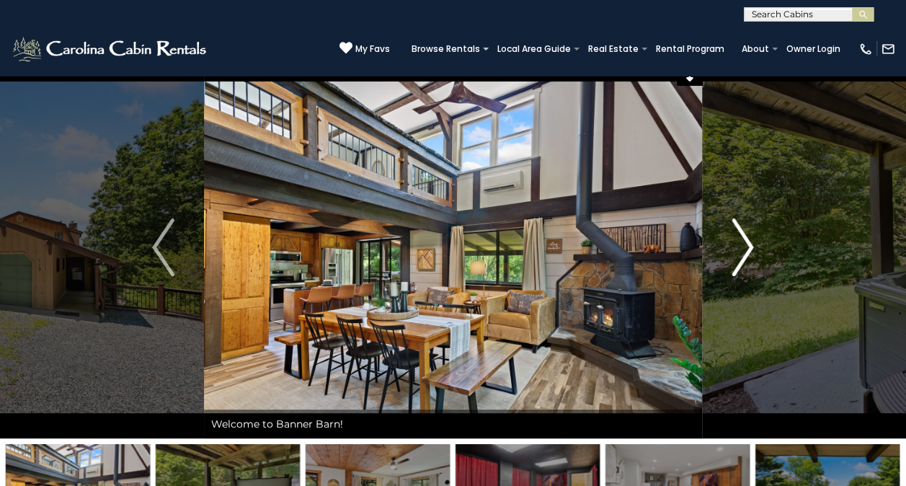
click at [762, 368] on button "Next" at bounding box center [742, 247] width 81 height 382
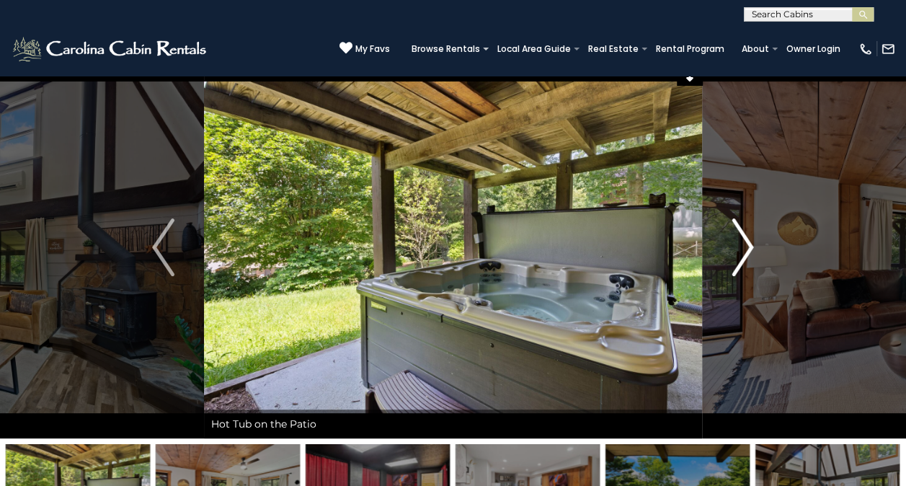
click at [737, 240] on img "Next" at bounding box center [743, 247] width 22 height 58
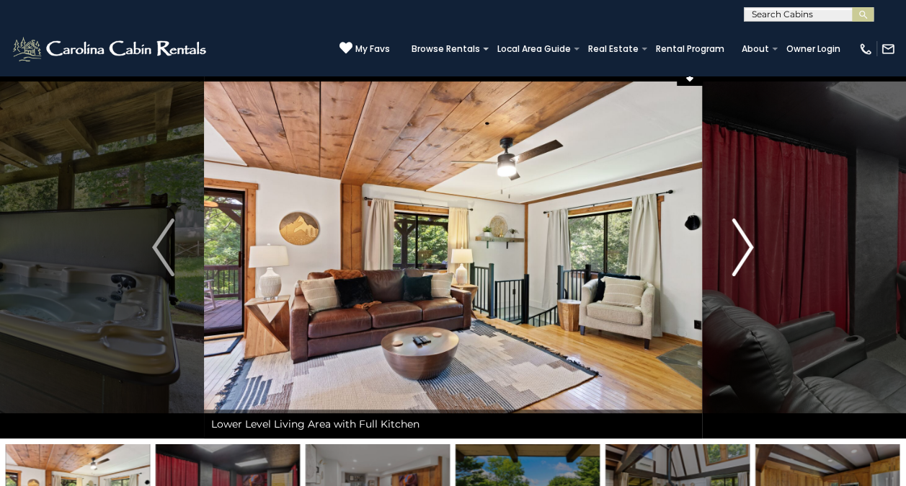
click at [737, 240] on img "Next" at bounding box center [743, 247] width 22 height 58
